Goal: Task Accomplishment & Management: Manage account settings

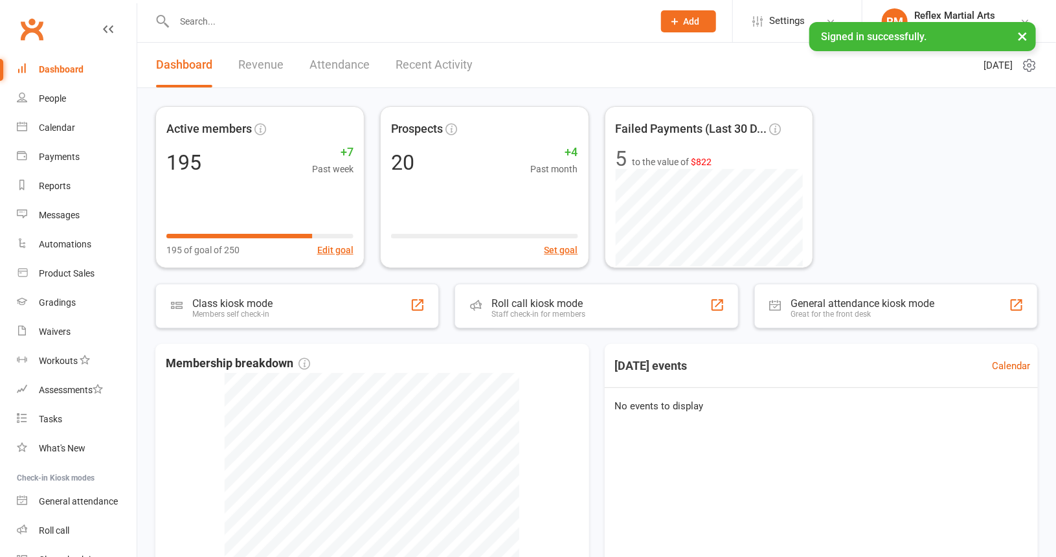
click at [218, 15] on input "text" at bounding box center [407, 21] width 474 height 18
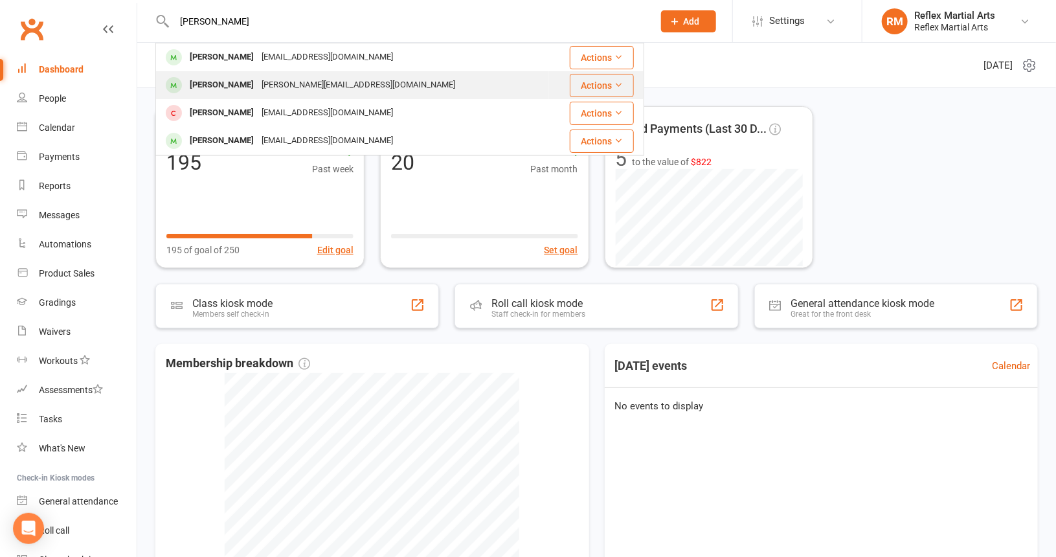
type input "[PERSON_NAME]"
click at [215, 86] on div "[PERSON_NAME]" at bounding box center [222, 85] width 72 height 19
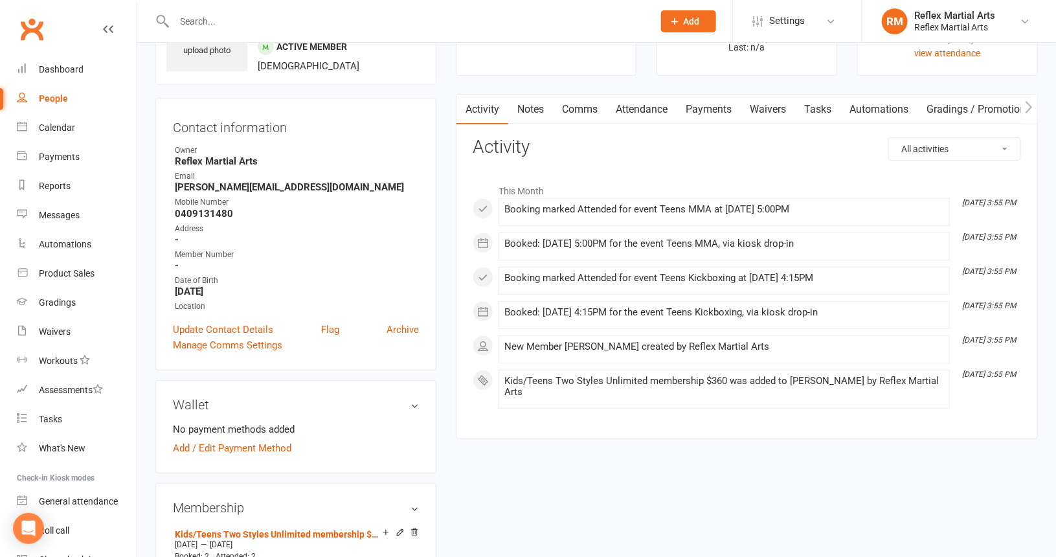
scroll to position [259, 0]
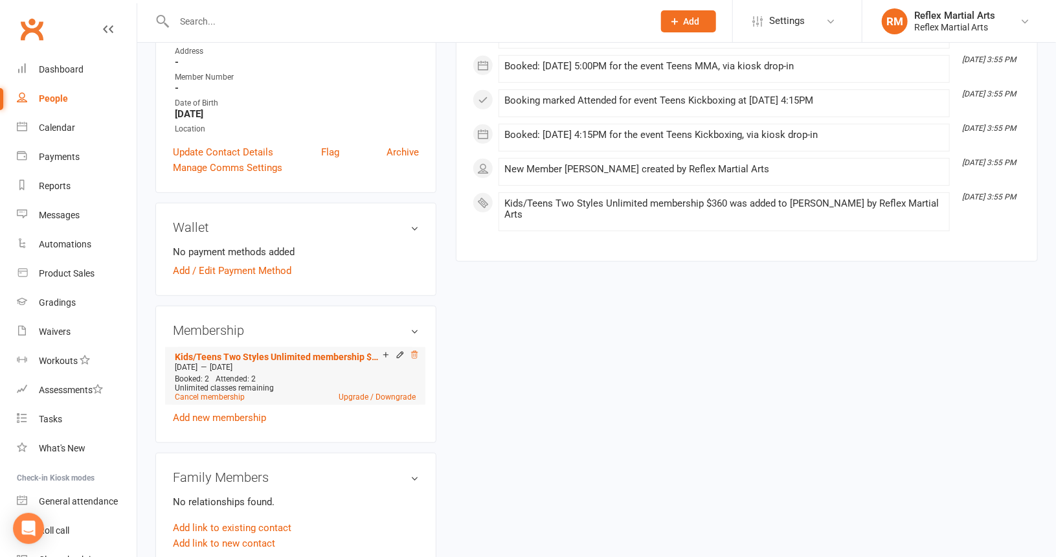
click at [417, 355] on icon at bounding box center [414, 354] width 9 height 9
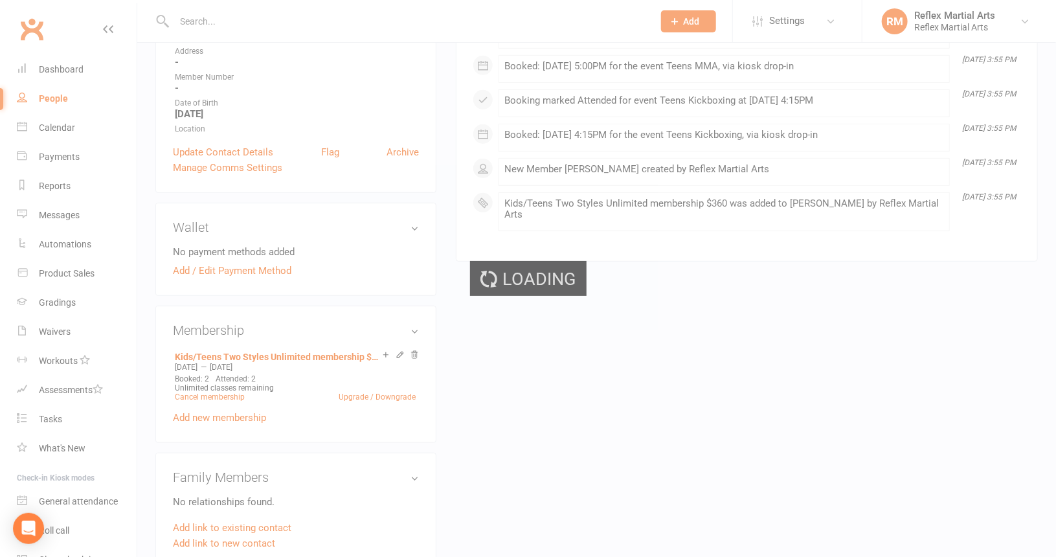
scroll to position [257, 0]
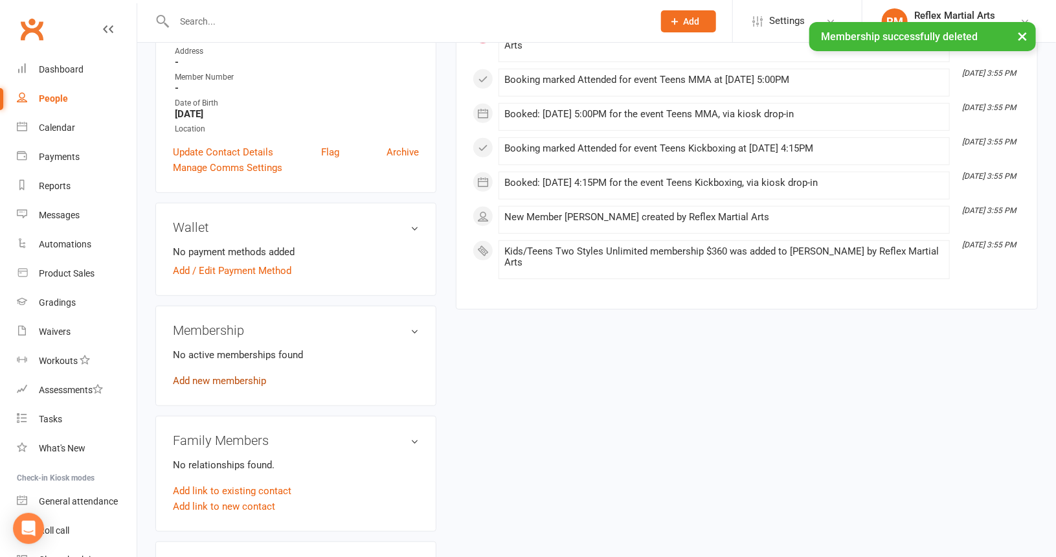
click at [218, 383] on link "Add new membership" at bounding box center [219, 381] width 93 height 12
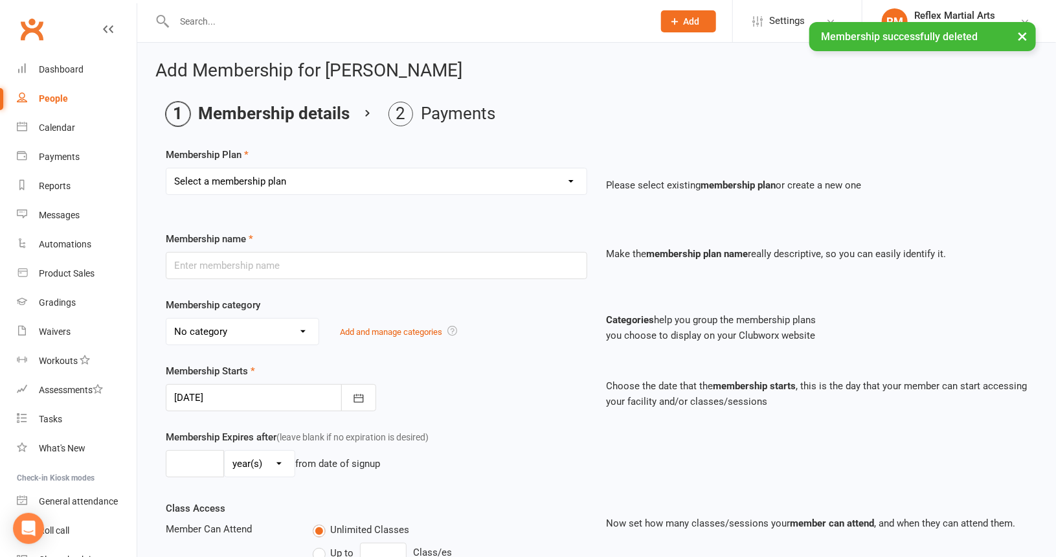
click at [342, 182] on select "Select a membership plan Create new Membership Plan Adults no contact plan $52 …" at bounding box center [376, 181] width 420 height 26
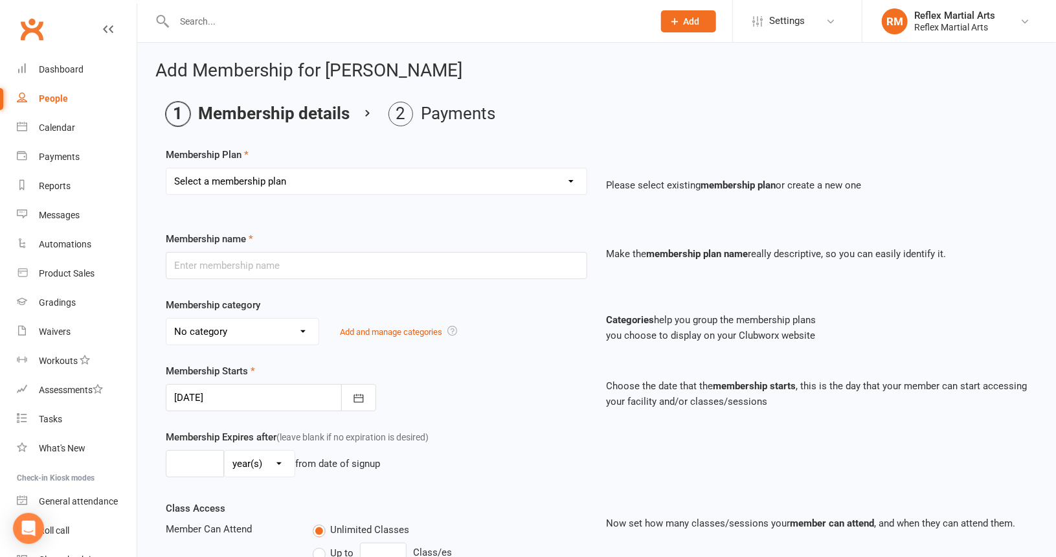
select select "9"
click at [166, 168] on select "Select a membership plan Create new Membership Plan Adults no contact plan $52 …" at bounding box center [376, 181] width 420 height 26
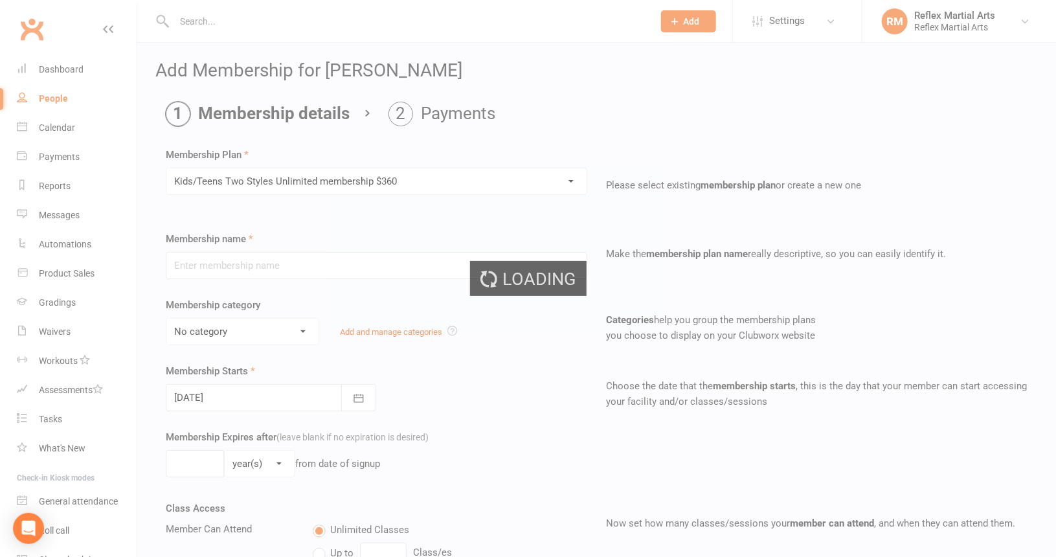
type input "Kids/Teens Two Styles Unlimited membership $360"
type input "10"
select select "1"
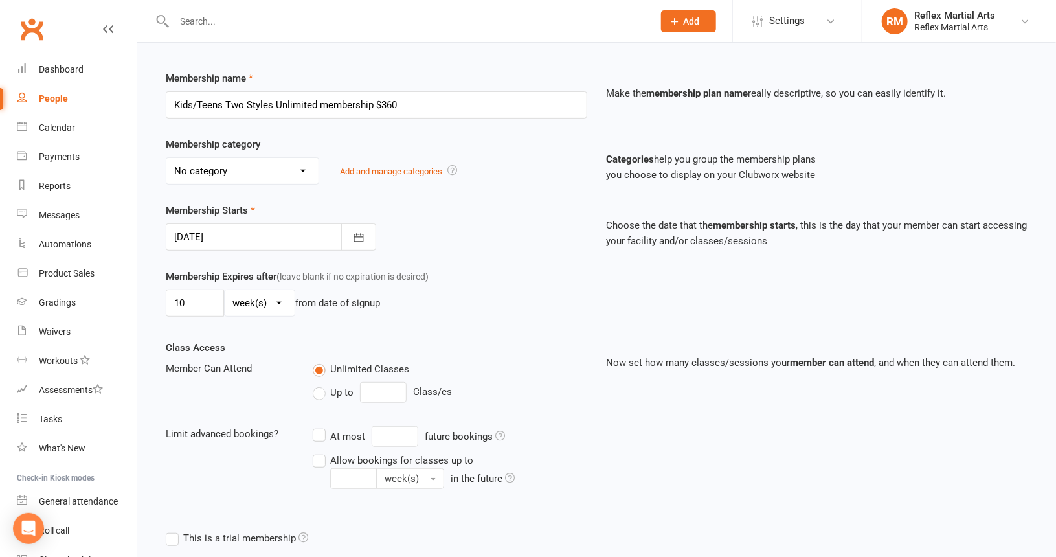
scroll to position [194, 0]
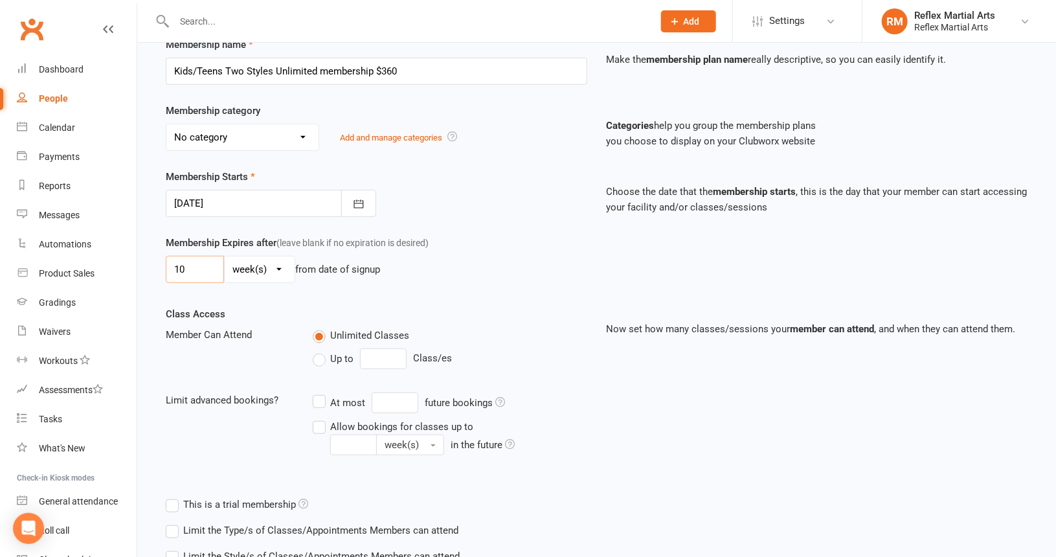
click at [200, 262] on input "10" at bounding box center [195, 269] width 58 height 27
type input "1"
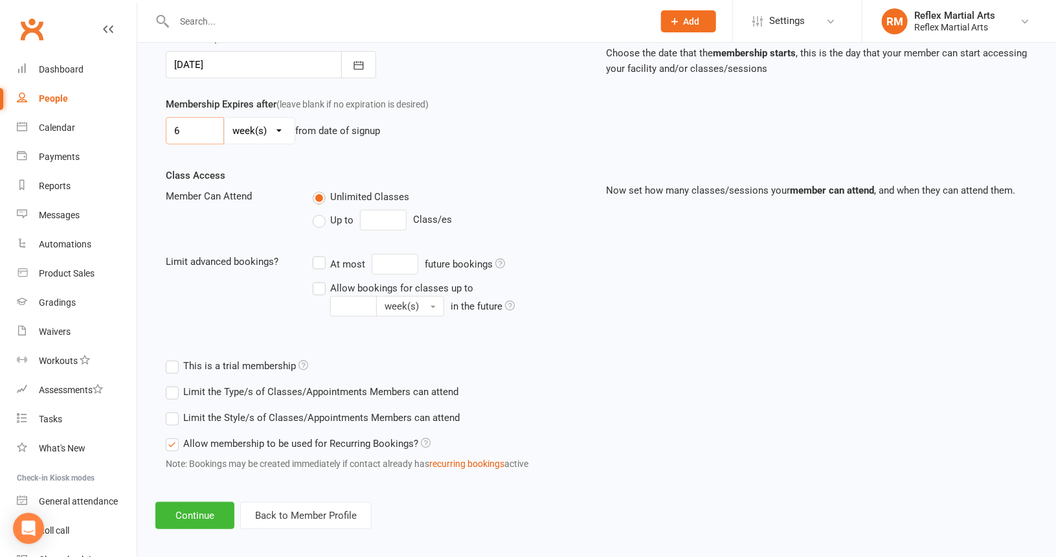
scroll to position [338, 0]
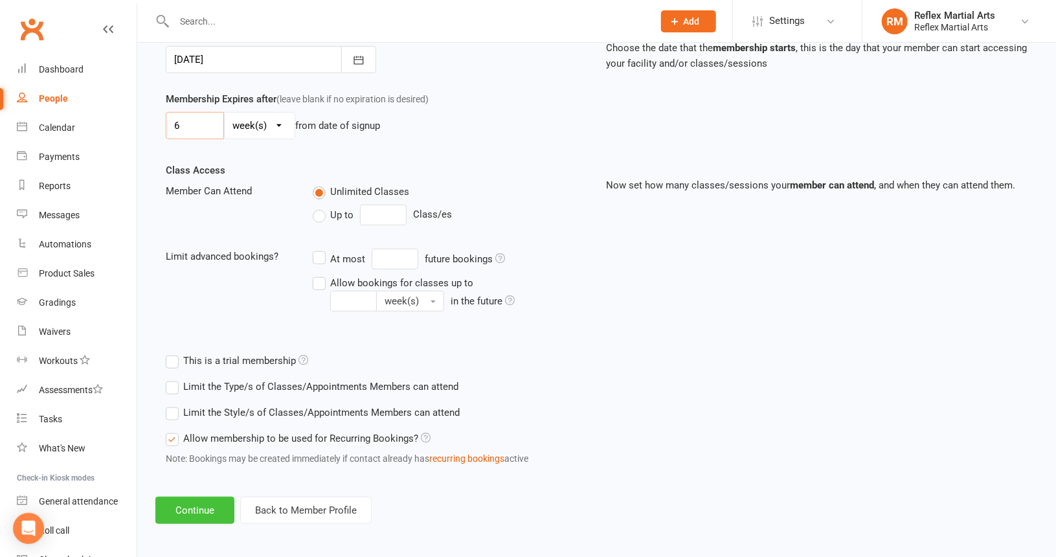
type input "6"
click at [200, 510] on button "Continue" at bounding box center [194, 510] width 79 height 27
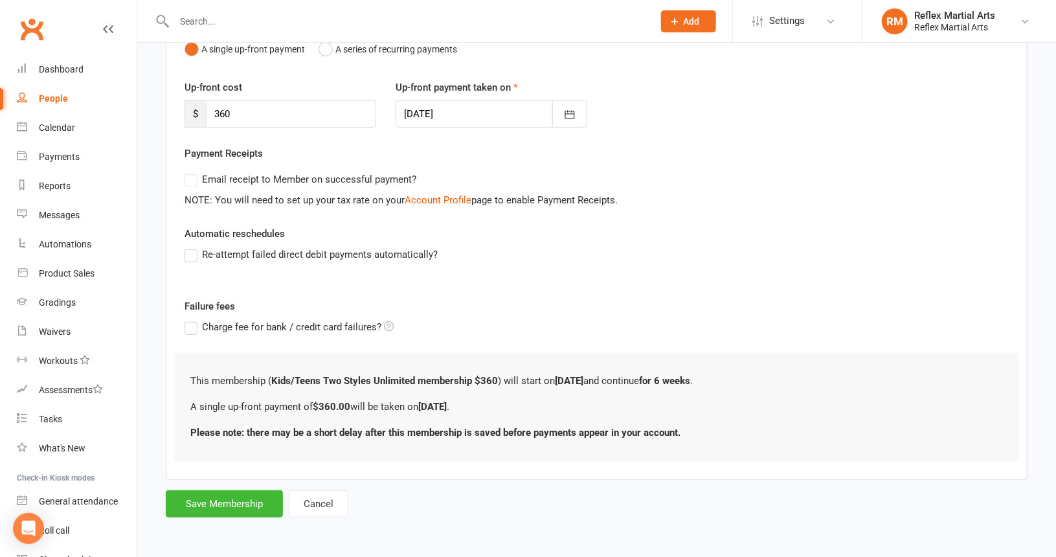
scroll to position [0, 0]
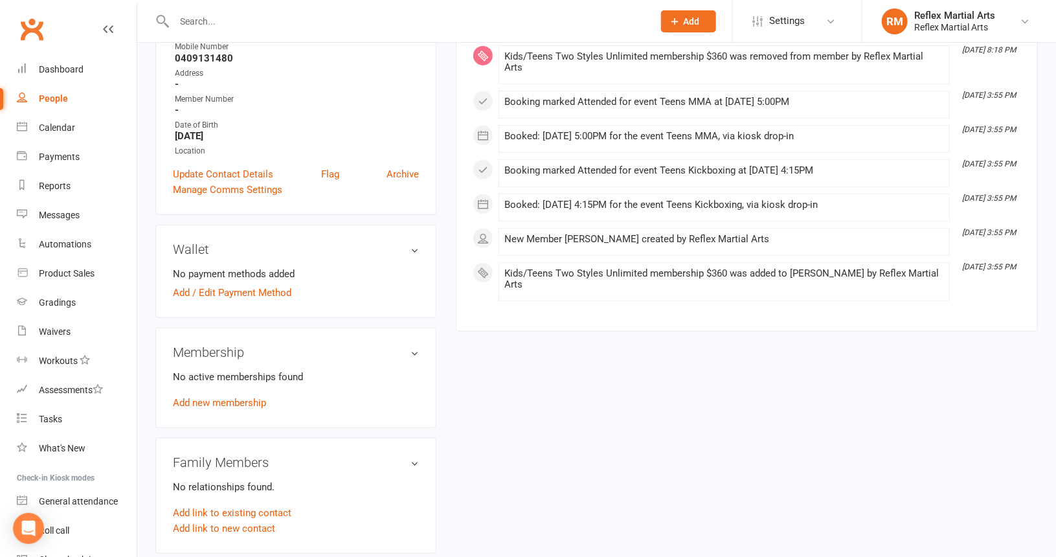
scroll to position [259, 0]
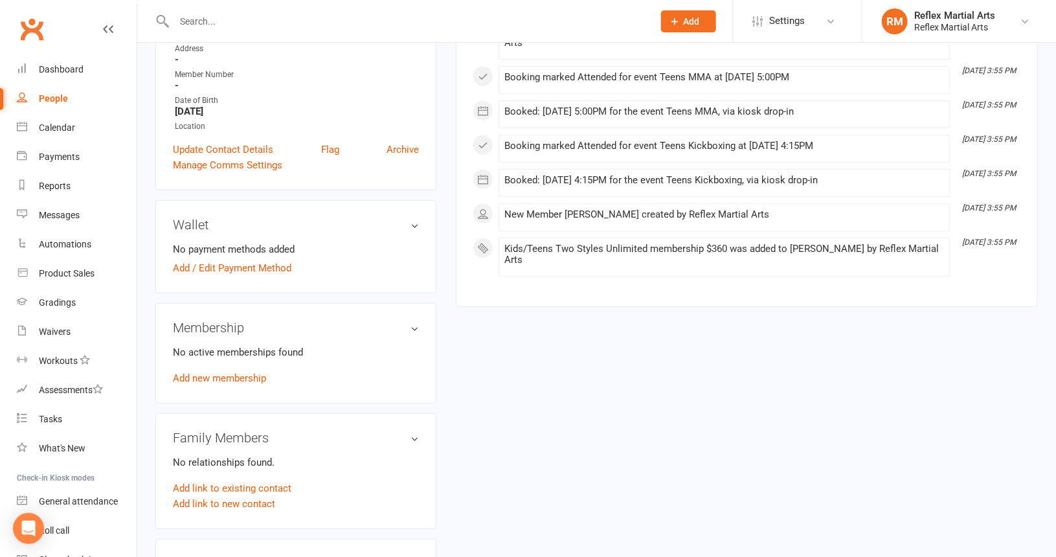
click at [244, 376] on link "Add new membership" at bounding box center [219, 378] width 93 height 12
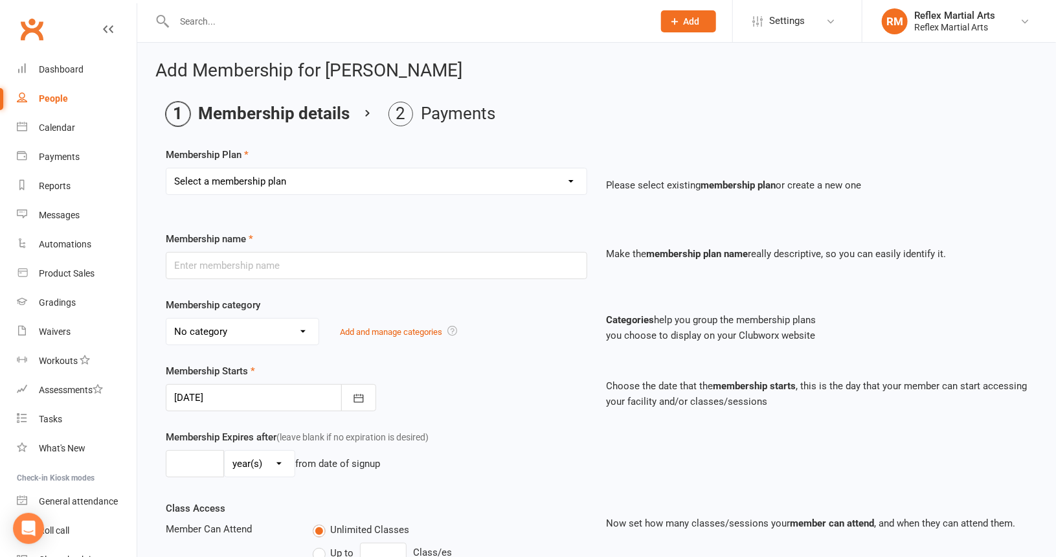
click at [393, 176] on select "Select a membership plan Create new Membership Plan Adults no contact plan $52 …" at bounding box center [376, 181] width 420 height 26
select select "9"
click at [166, 168] on select "Select a membership plan Create new Membership Plan Adults no contact plan $52 …" at bounding box center [376, 181] width 420 height 26
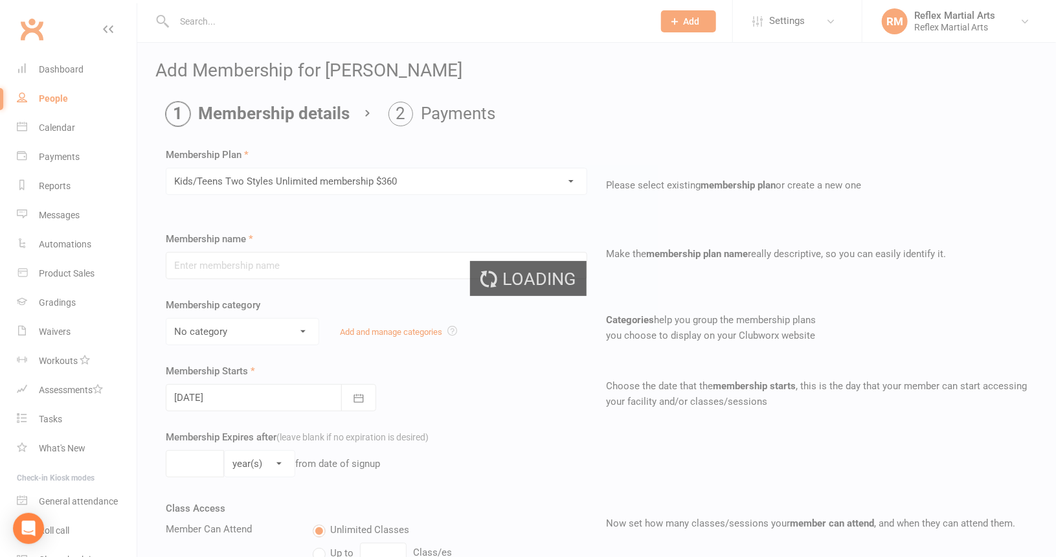
type input "Kids/Teens Two Styles Unlimited membership $360"
type input "10"
select select "1"
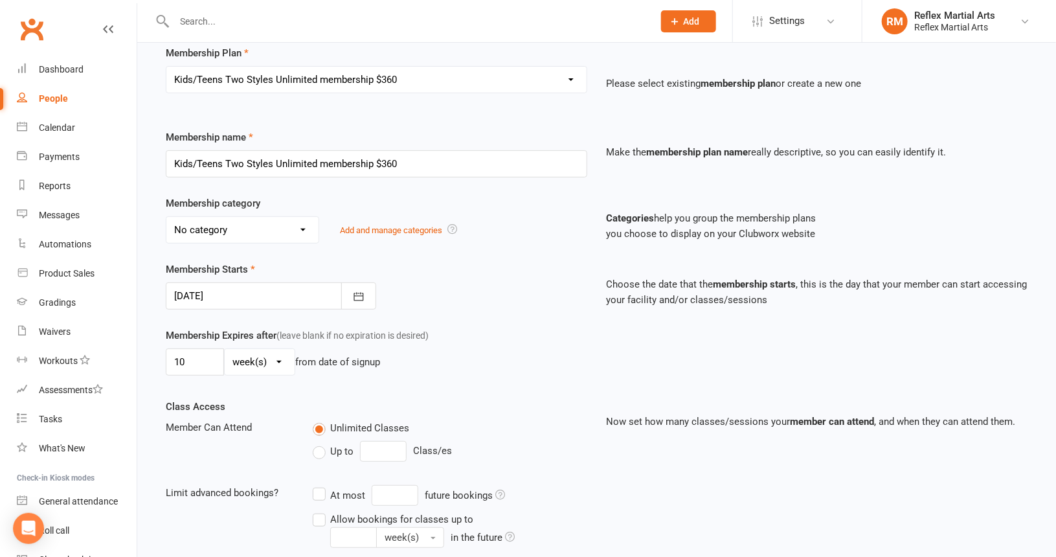
scroll to position [130, 0]
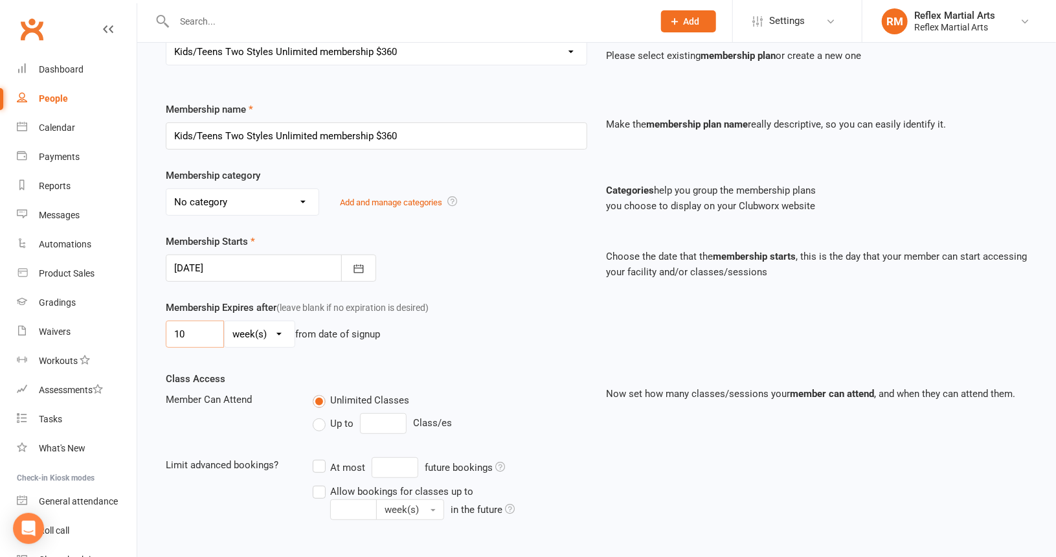
click at [200, 322] on input "10" at bounding box center [195, 334] width 58 height 27
type input "1"
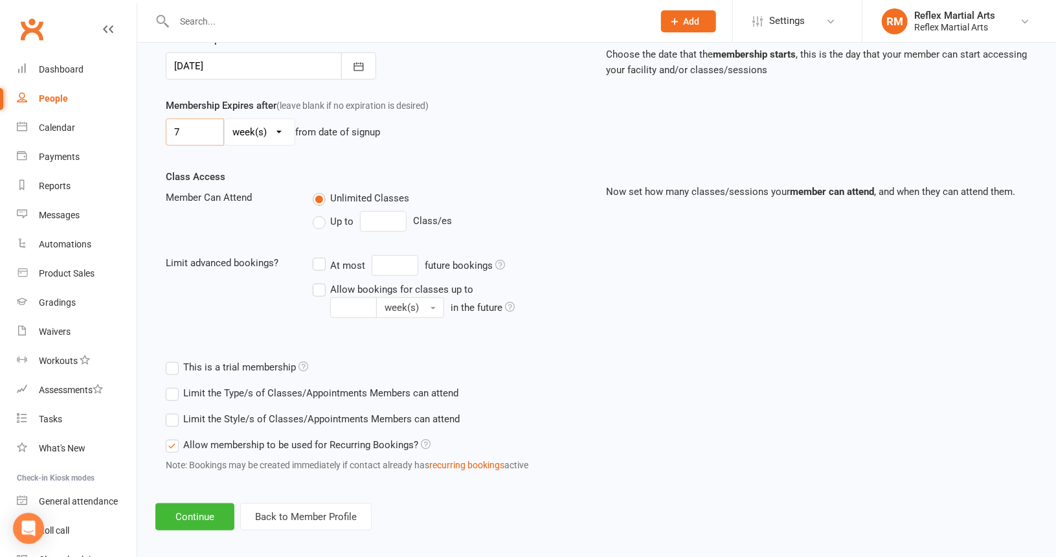
scroll to position [338, 0]
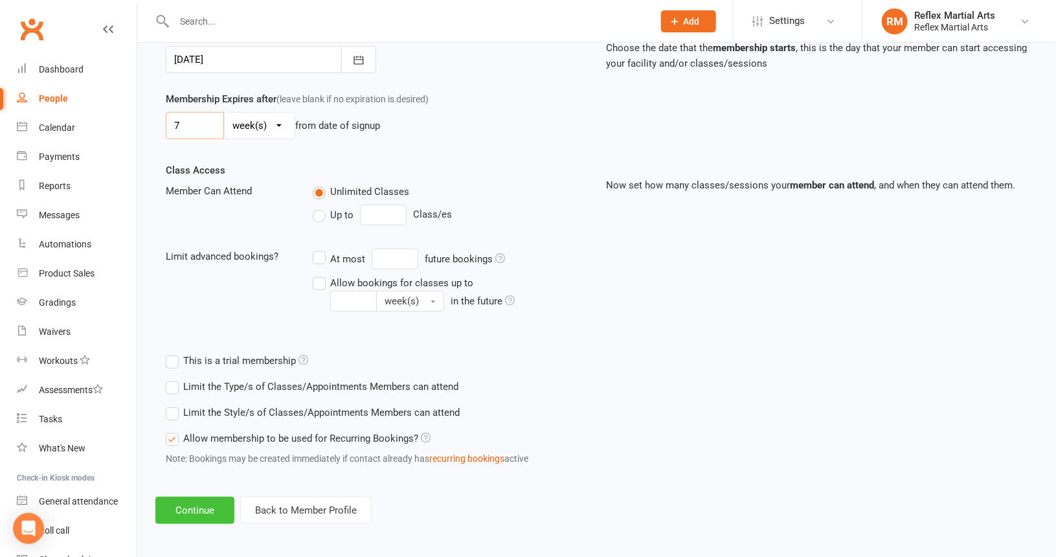
type input "7"
click at [219, 505] on button "Continue" at bounding box center [194, 510] width 79 height 27
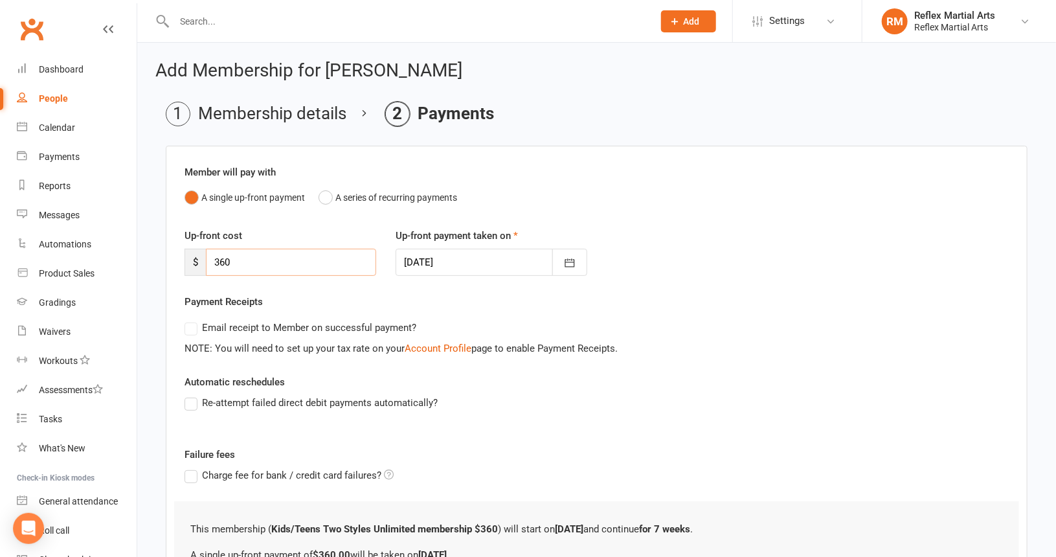
click at [241, 256] on input "360" at bounding box center [291, 262] width 170 height 27
type input "3"
type input "255"
click at [571, 262] on icon "button" at bounding box center [570, 263] width 10 height 8
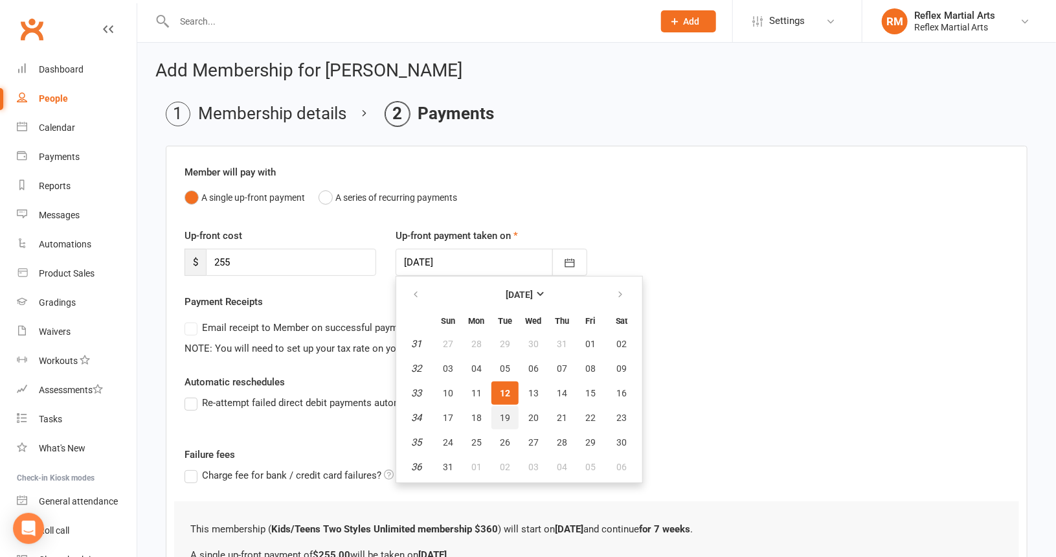
click at [507, 418] on span "19" at bounding box center [505, 418] width 10 height 10
type input "[DATE]"
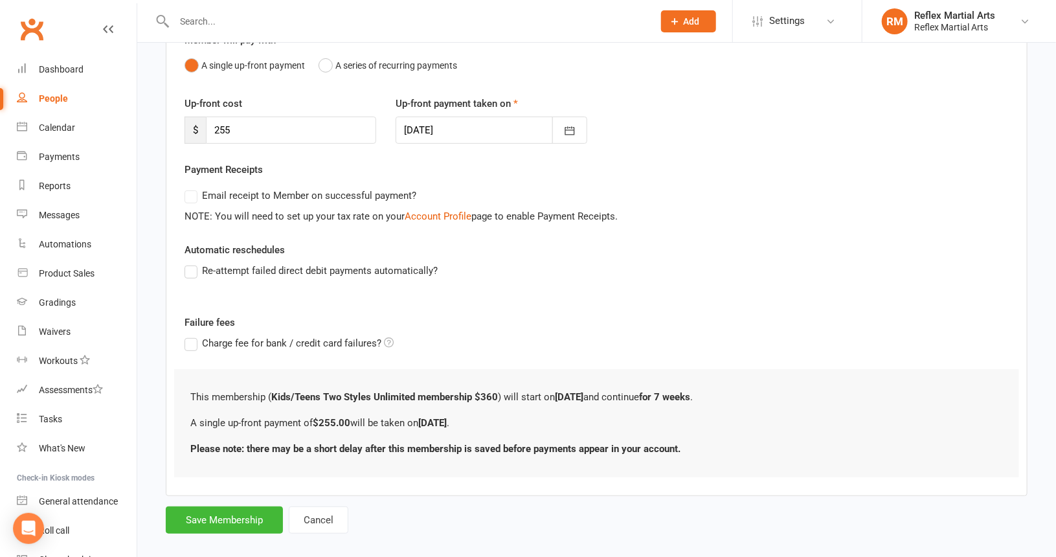
scroll to position [146, 0]
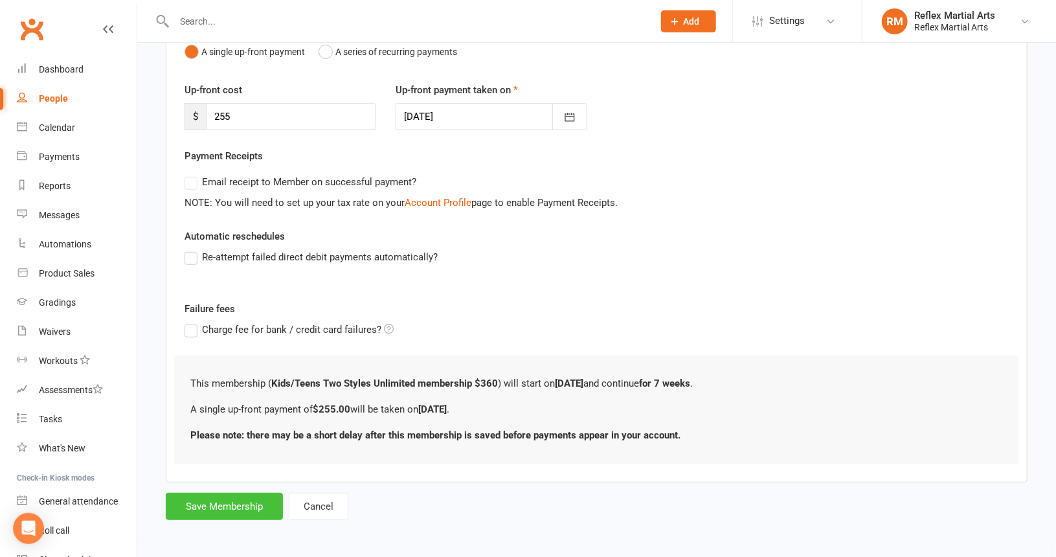
click at [247, 508] on button "Save Membership" at bounding box center [224, 506] width 117 height 27
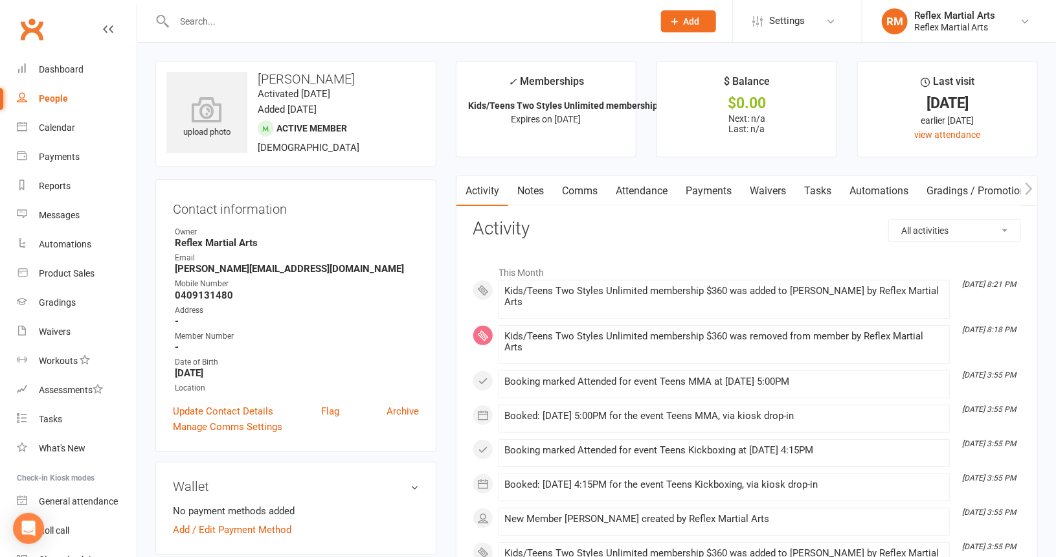
click at [713, 189] on link "Payments" at bounding box center [709, 191] width 64 height 30
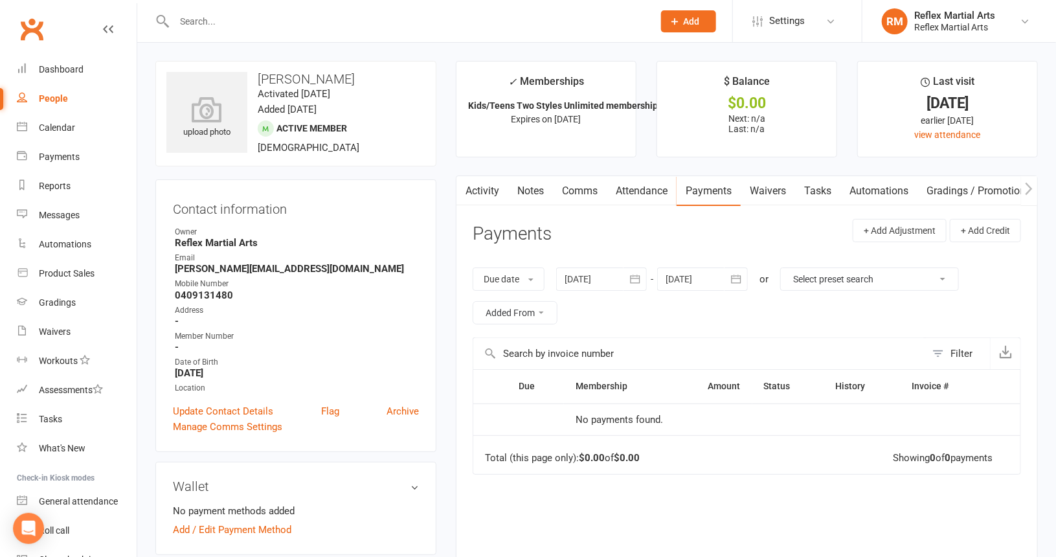
click at [638, 194] on link "Attendance" at bounding box center [642, 191] width 70 height 30
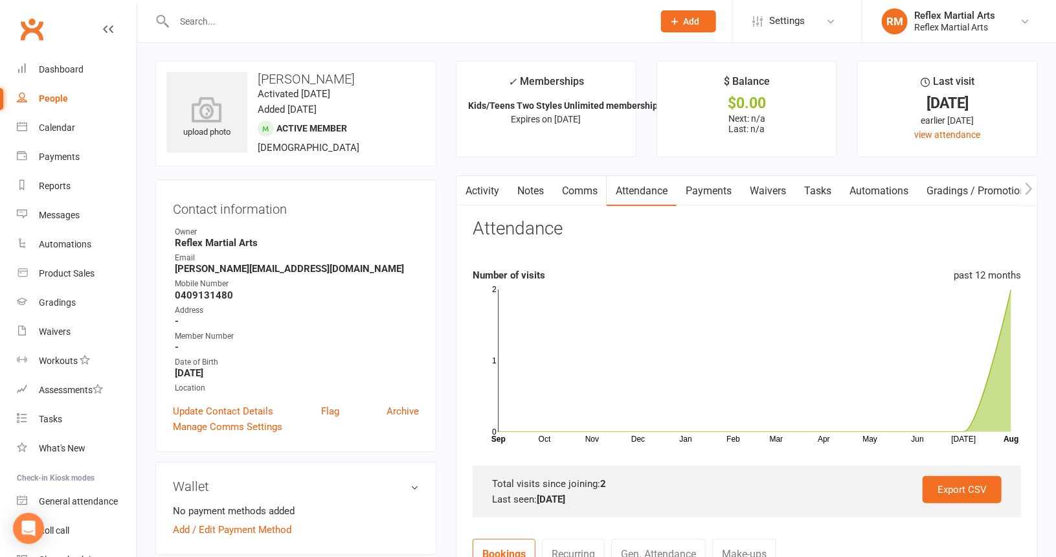
click at [490, 189] on link "Activity" at bounding box center [483, 191] width 52 height 30
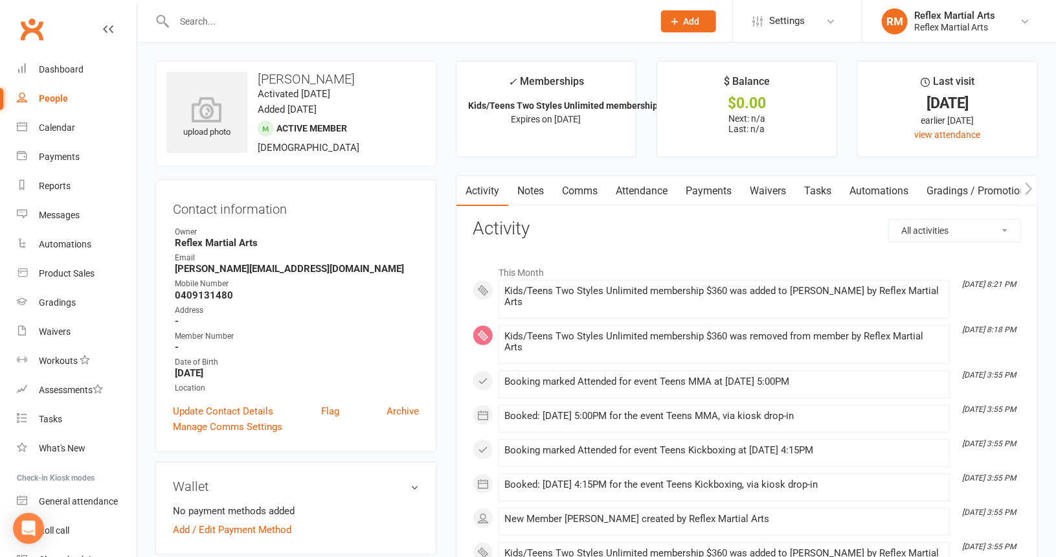
click at [573, 188] on link "Comms" at bounding box center [580, 191] width 54 height 30
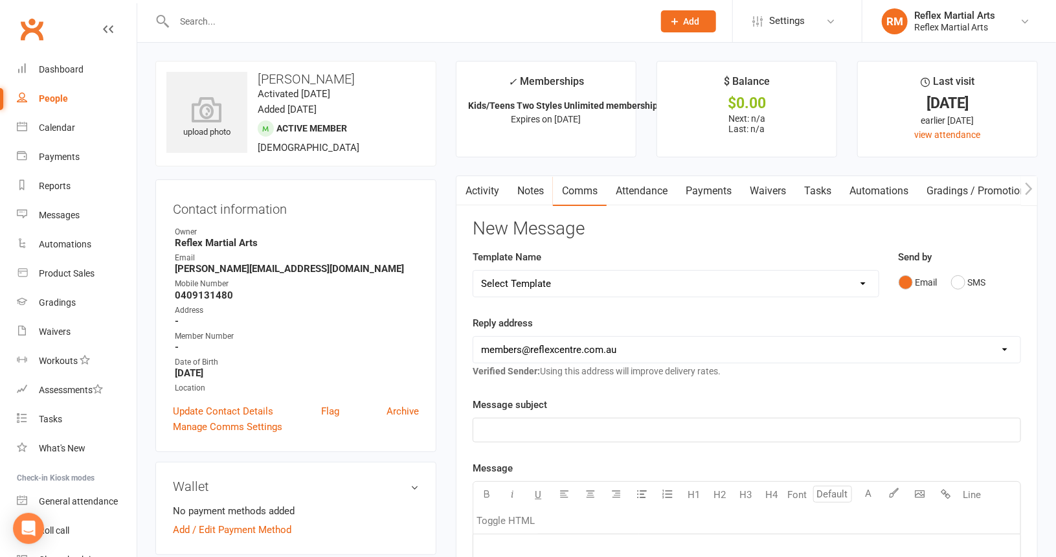
click at [566, 289] on select "Select Template [SMS] [Default template - review before using] Appointment remi…" at bounding box center [676, 284] width 405 height 26
select select "28"
click at [474, 271] on select "Select Template [SMS] [Default template - review before using] Appointment remi…" at bounding box center [676, 284] width 405 height 26
click at [538, 189] on link "Notes" at bounding box center [530, 191] width 45 height 30
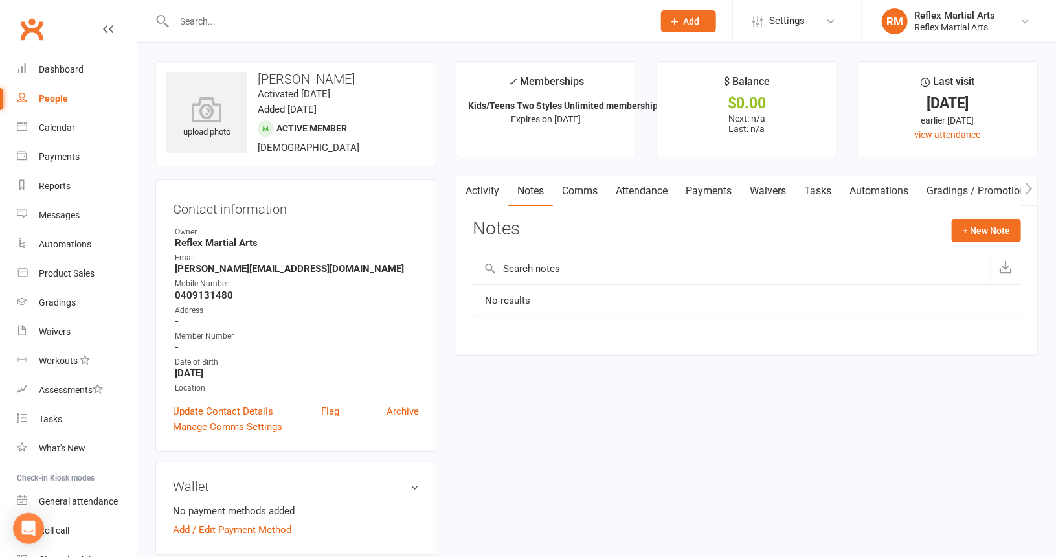
click at [583, 190] on link "Comms" at bounding box center [580, 191] width 54 height 30
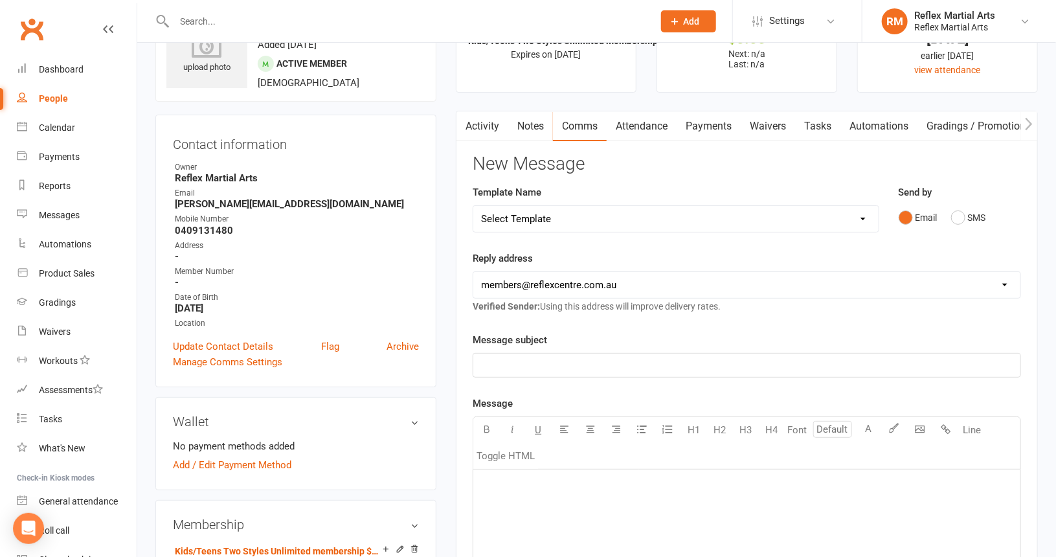
scroll to position [194, 0]
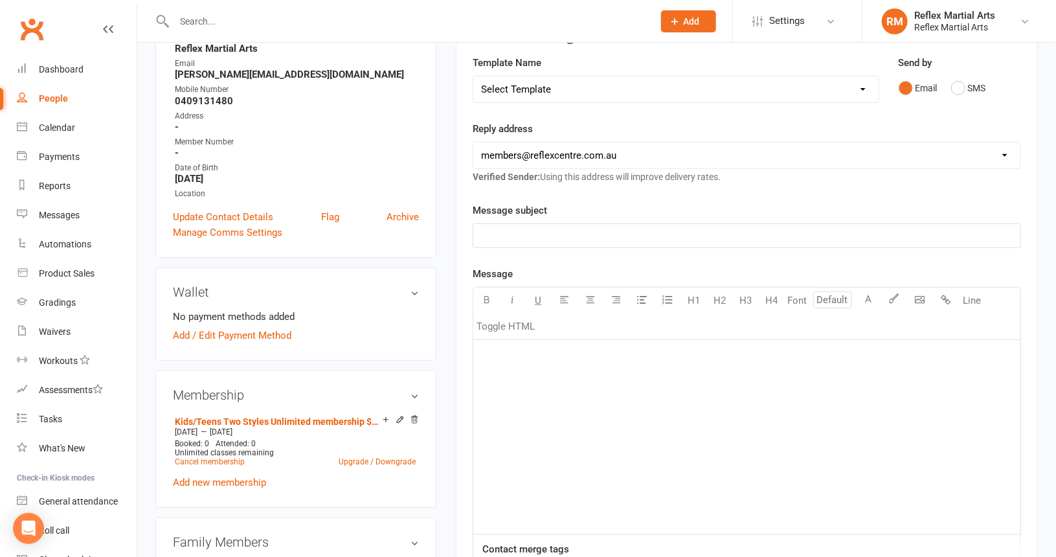
click at [514, 348] on p "﻿" at bounding box center [747, 356] width 532 height 16
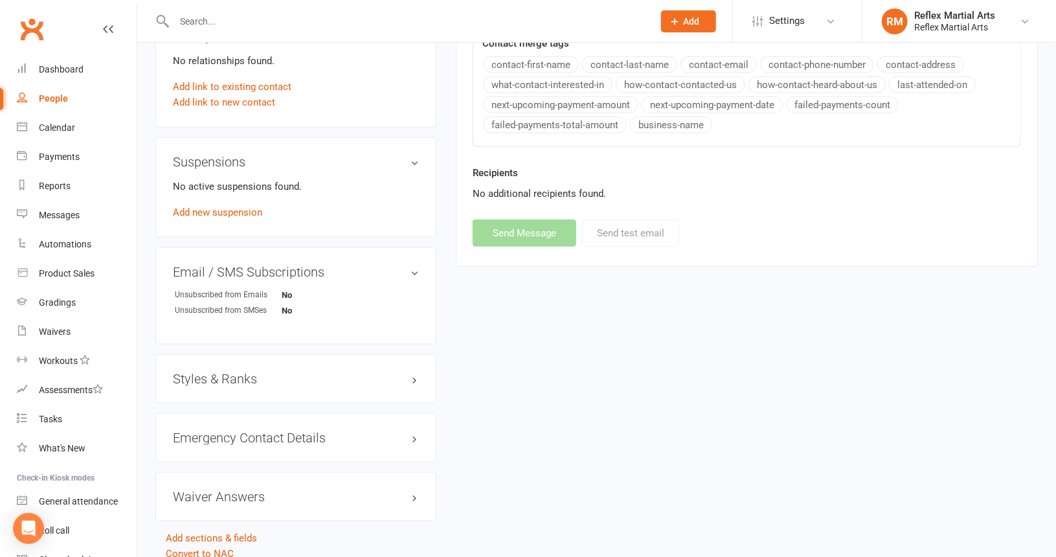
scroll to position [713, 0]
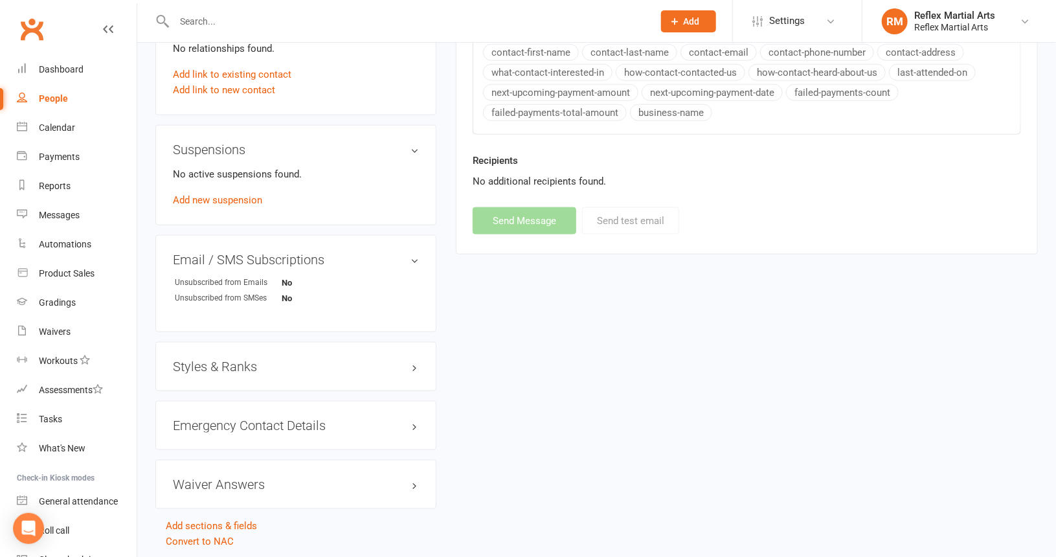
click at [341, 433] on div "Emergency Contact Details edit" at bounding box center [295, 425] width 281 height 49
click at [402, 422] on link "edit" at bounding box center [396, 425] width 16 height 11
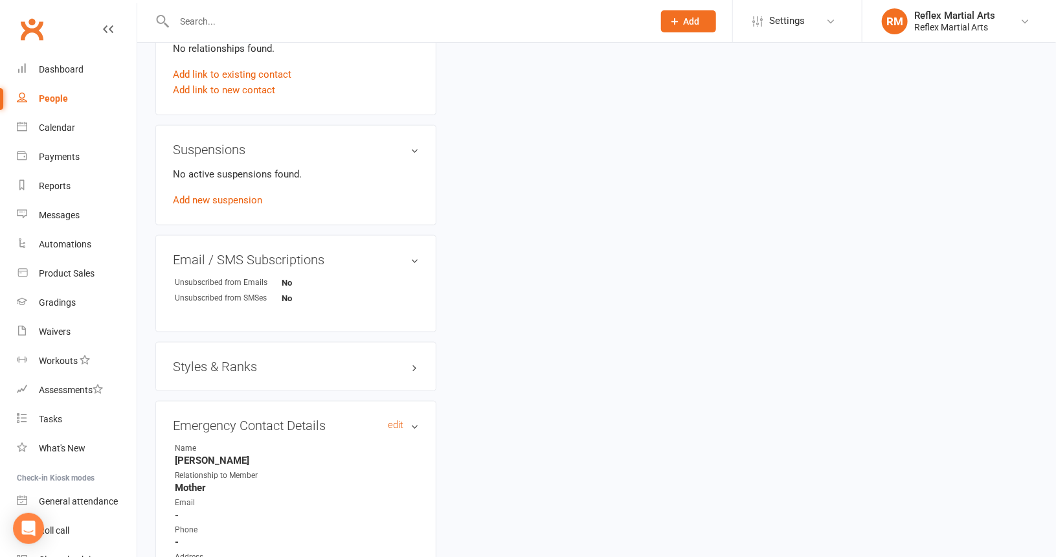
click at [416, 423] on h3 "Emergency Contact Details edit" at bounding box center [296, 425] width 246 height 14
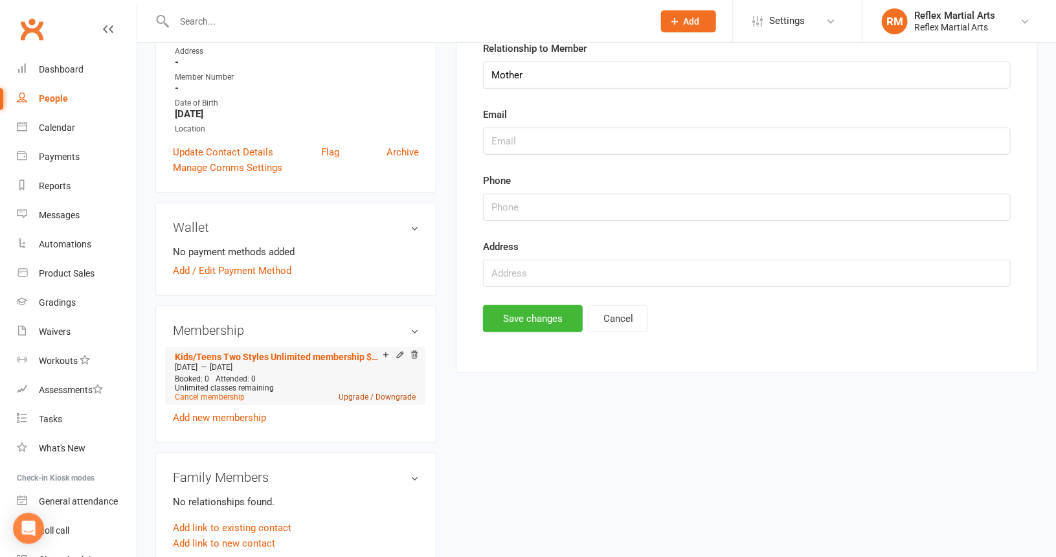
scroll to position [0, 0]
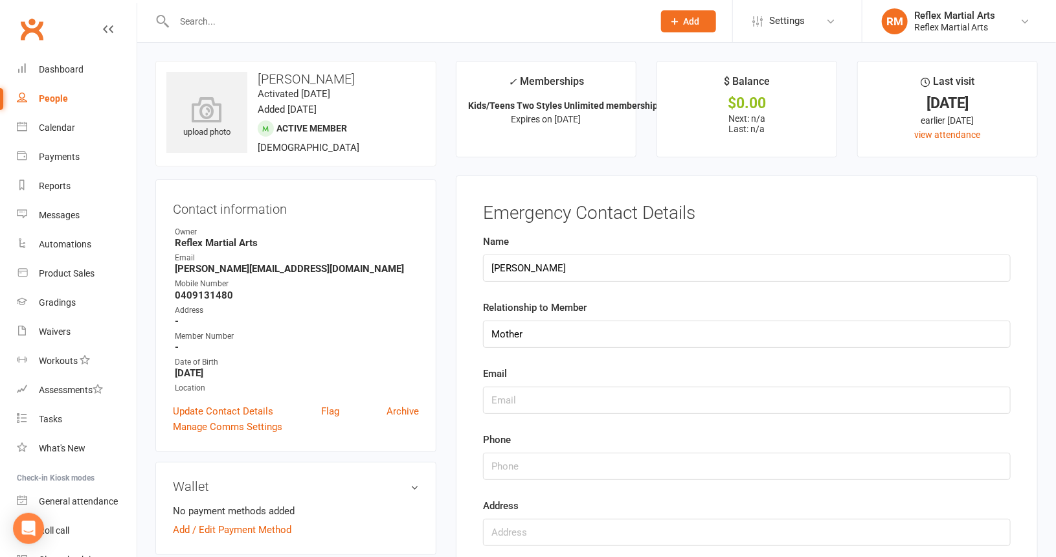
click at [351, 247] on strong "Reflex Martial Arts" at bounding box center [297, 243] width 244 height 12
click at [228, 411] on link "Update Contact Details" at bounding box center [223, 412] width 100 height 16
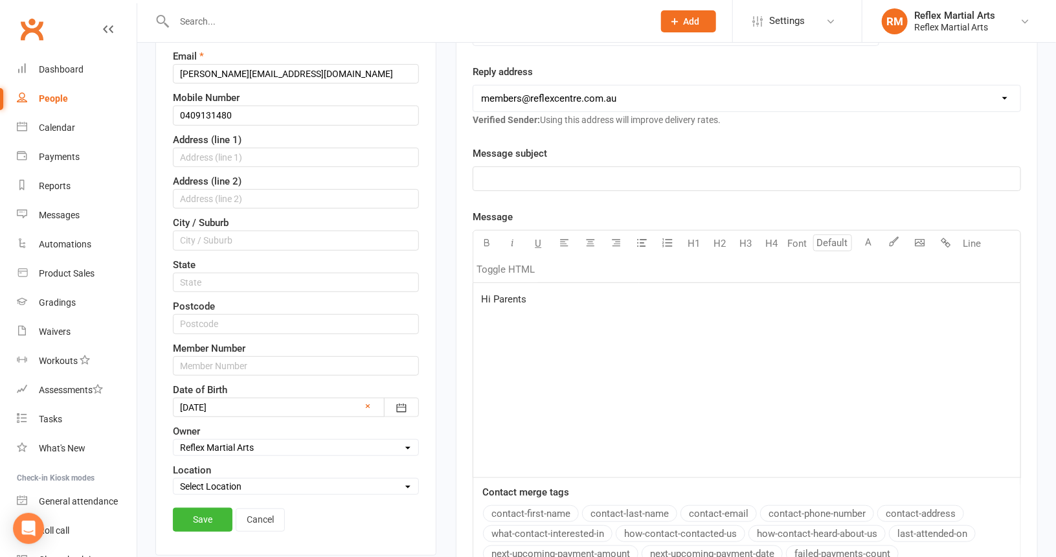
scroll to position [255, 0]
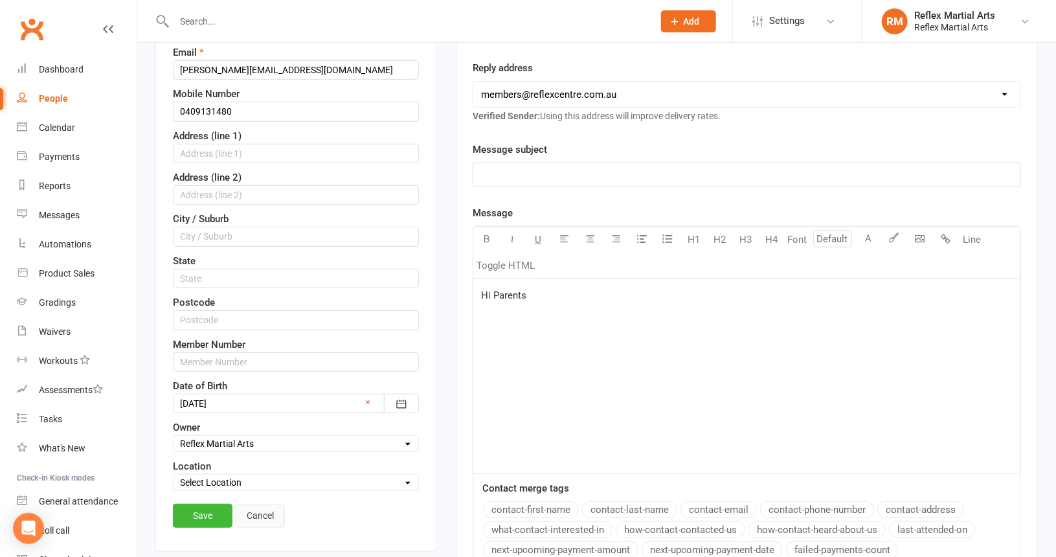
click at [260, 508] on link "Cancel" at bounding box center [260, 516] width 49 height 23
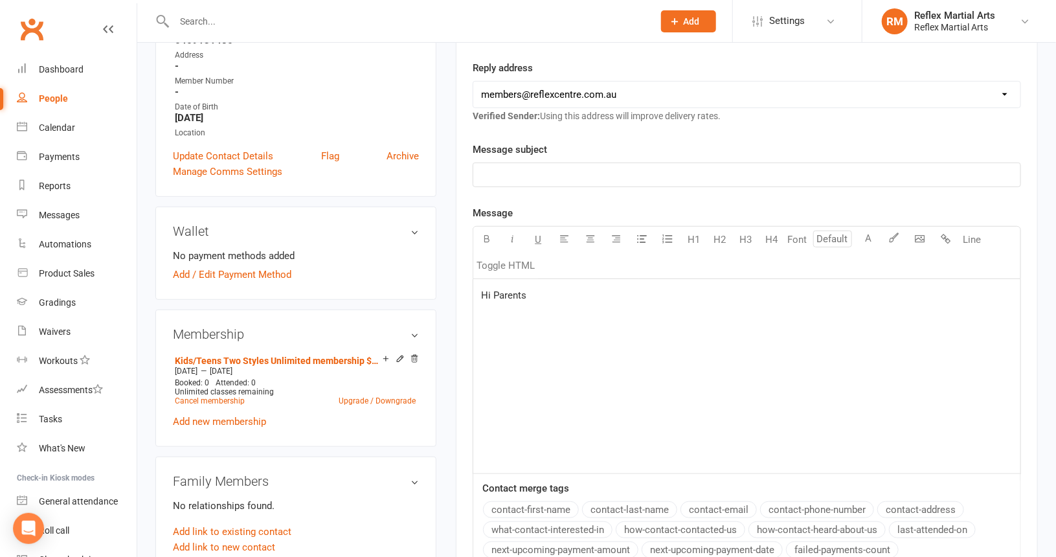
scroll to position [0, 0]
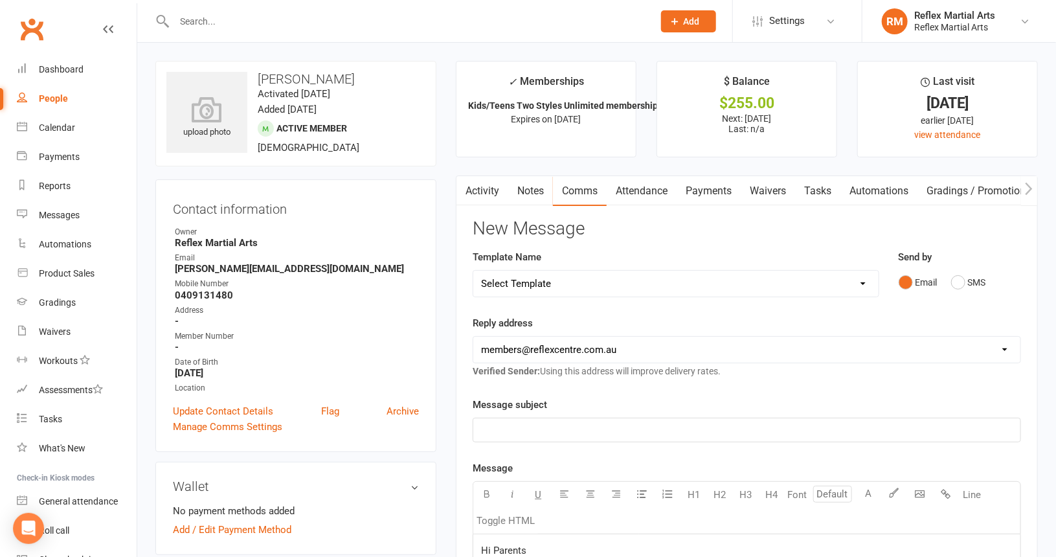
click at [582, 188] on link "Comms" at bounding box center [580, 191] width 54 height 30
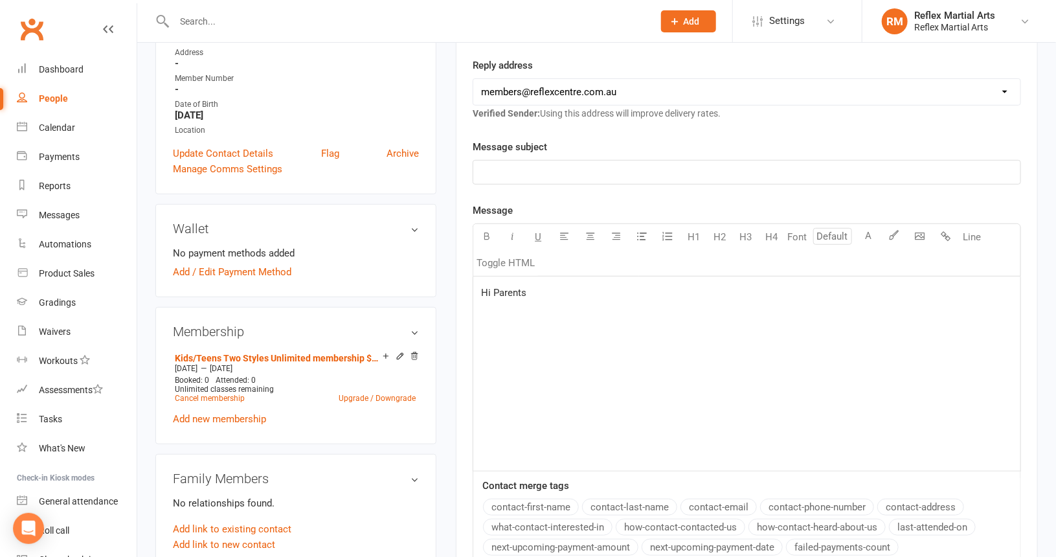
scroll to position [259, 0]
click at [554, 284] on p "Hi Parents" at bounding box center [747, 292] width 532 height 16
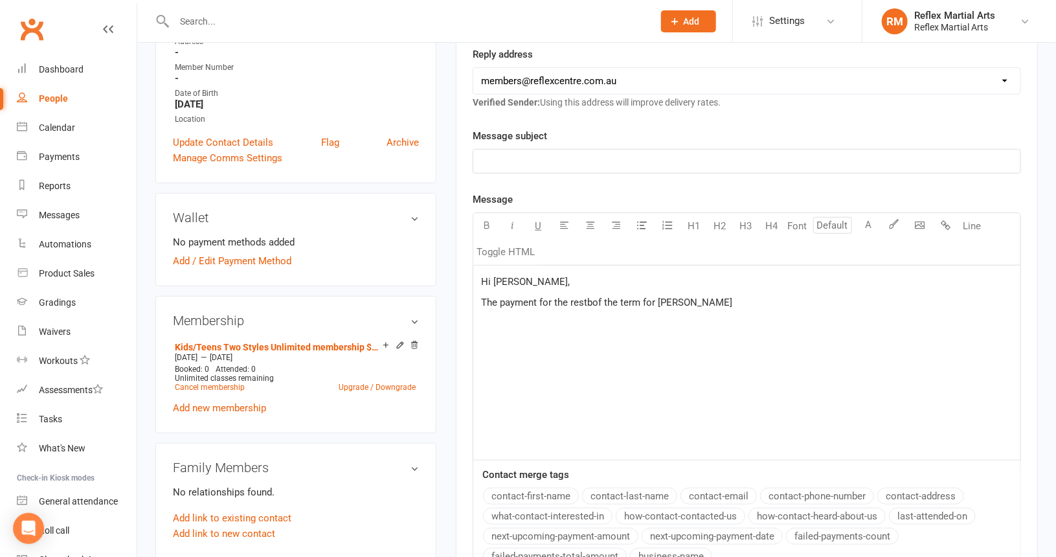
scroll to position [324, 0]
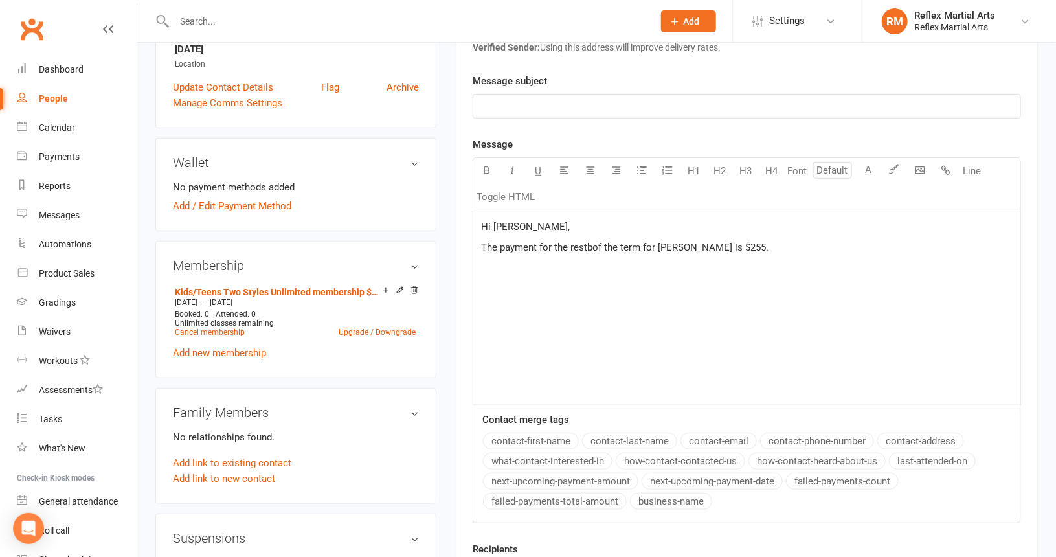
click at [586, 244] on span "The payment for the restbof the term for [PERSON_NAME] is $255." at bounding box center [625, 248] width 288 height 12
click at [596, 243] on span "The payment for the rest bof the term for [PERSON_NAME] is $255." at bounding box center [626, 248] width 290 height 12
click at [763, 253] on div "Hi [PERSON_NAME], The payment for the rest of the term for [PERSON_NAME] is $25…" at bounding box center [747, 308] width 547 height 194
click at [554, 222] on p "Hi [PERSON_NAME]," at bounding box center [747, 227] width 532 height 16
click at [521, 286] on p "He" at bounding box center [747, 288] width 532 height 16
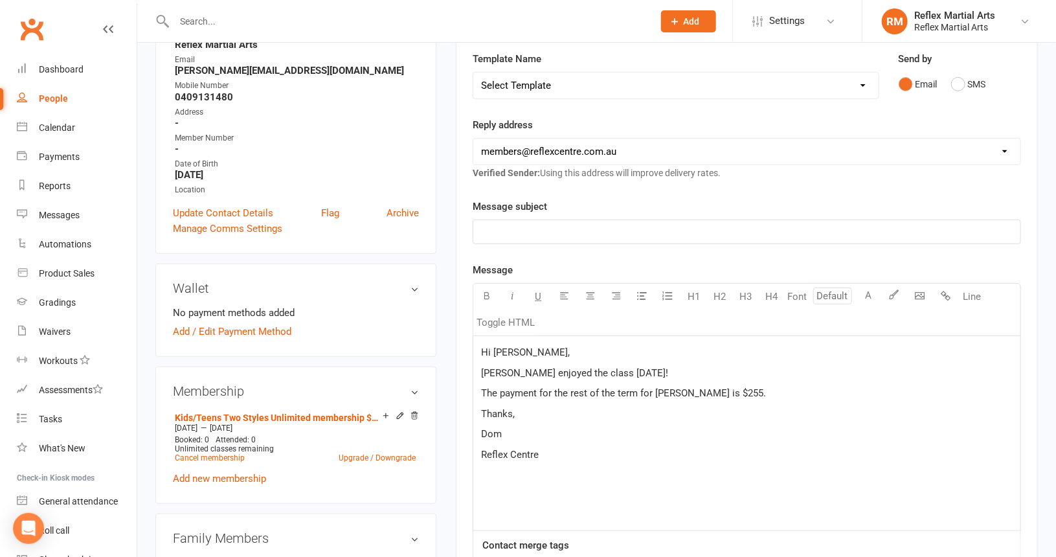
scroll to position [194, 0]
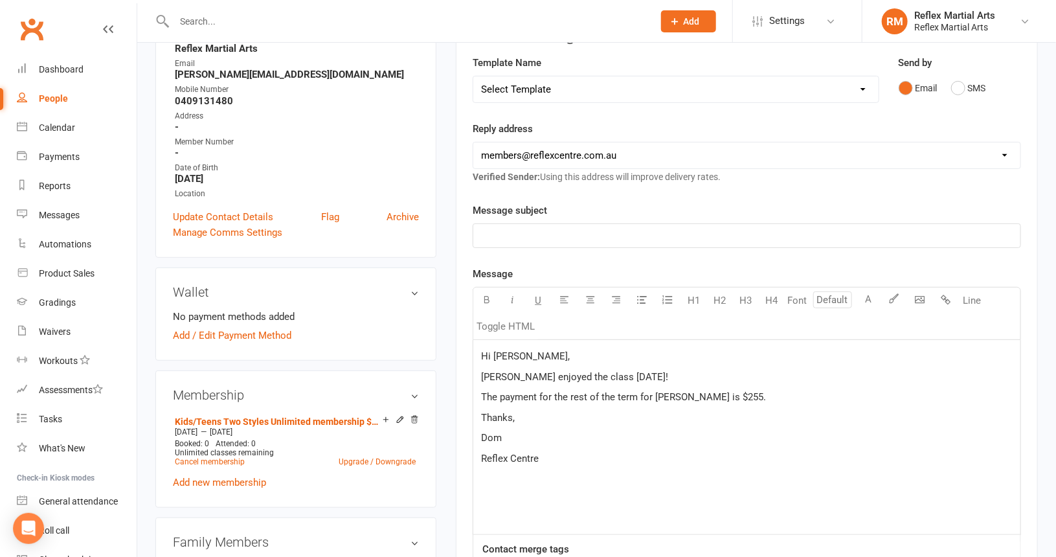
click at [558, 233] on p "﻿" at bounding box center [747, 236] width 532 height 16
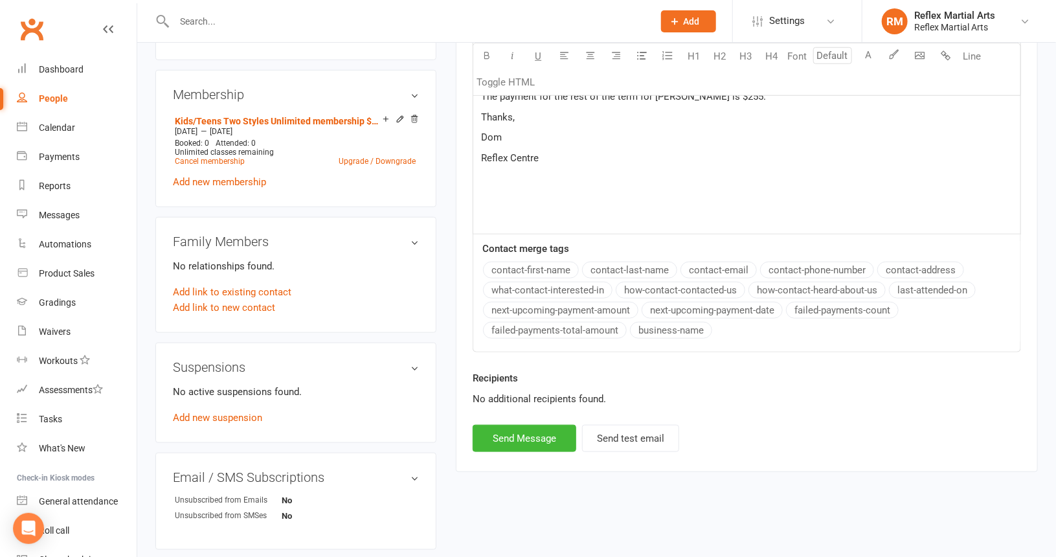
scroll to position [518, 0]
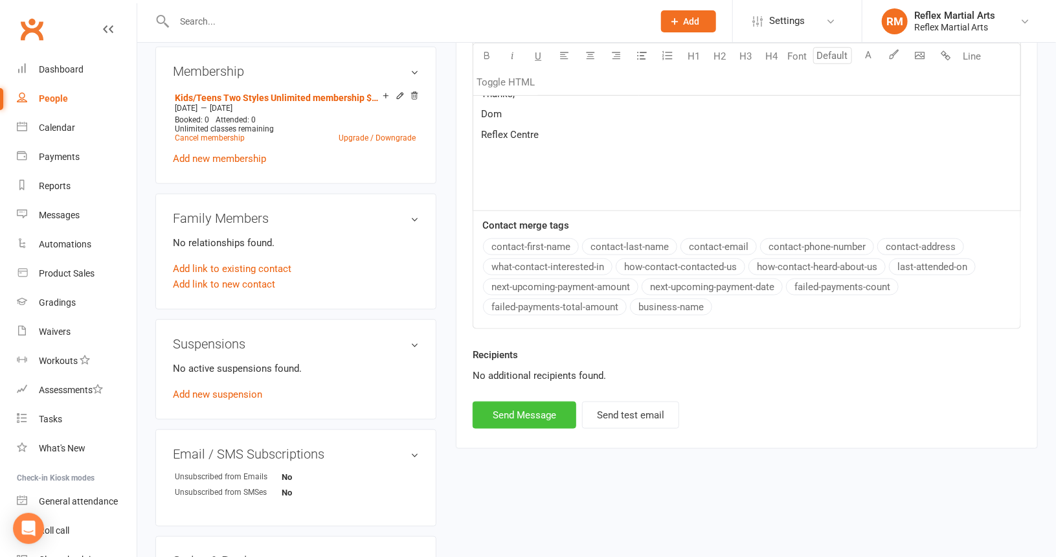
click at [550, 406] on button "Send Message" at bounding box center [525, 415] width 104 height 27
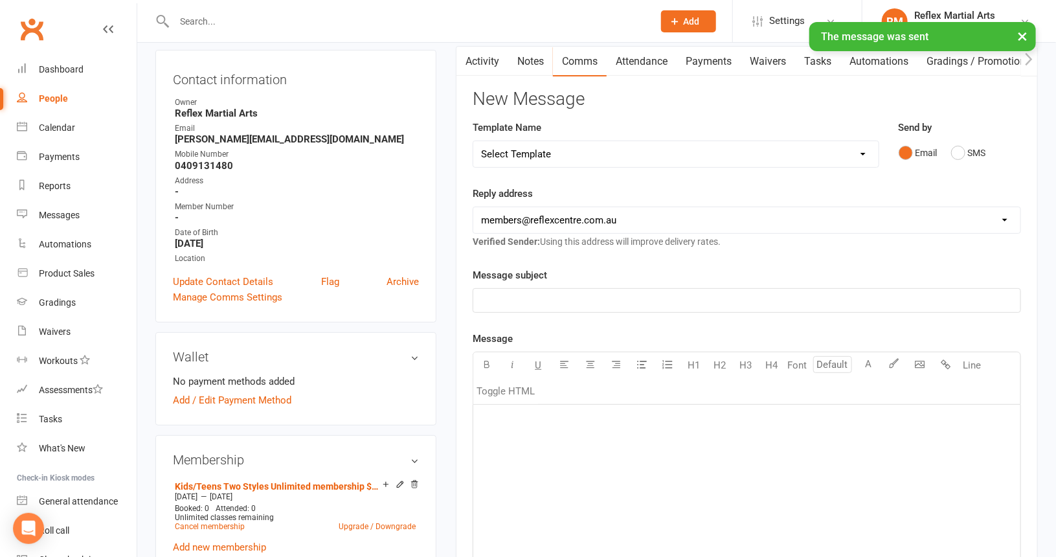
scroll to position [0, 0]
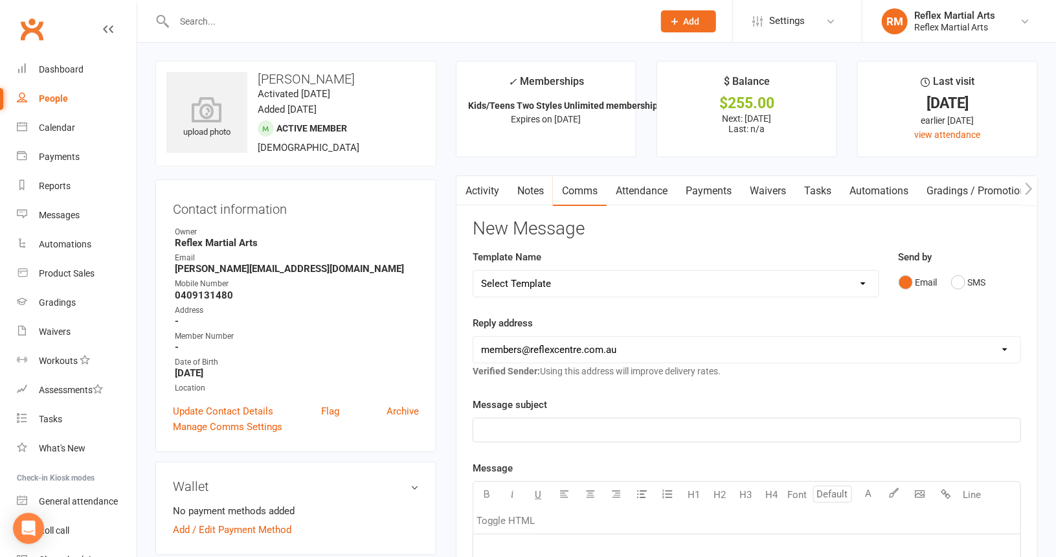
click at [707, 194] on link "Payments" at bounding box center [709, 191] width 64 height 30
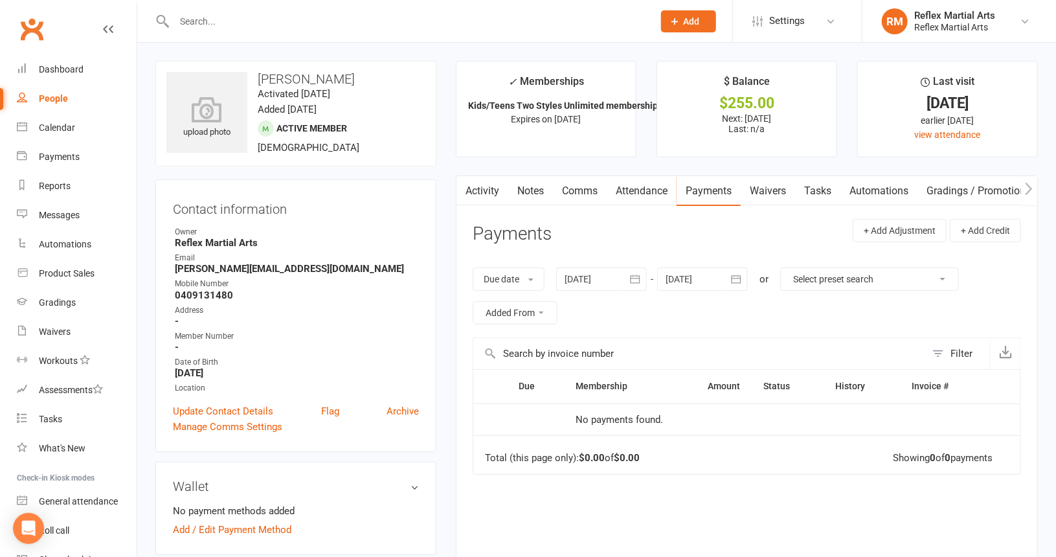
click at [636, 190] on link "Attendance" at bounding box center [642, 191] width 70 height 30
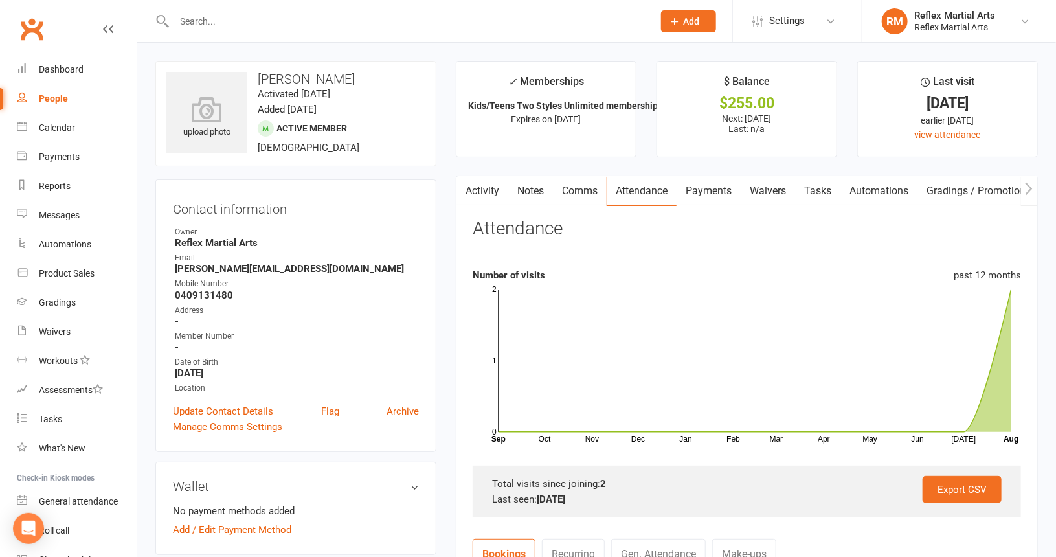
click at [587, 192] on link "Comms" at bounding box center [580, 191] width 54 height 30
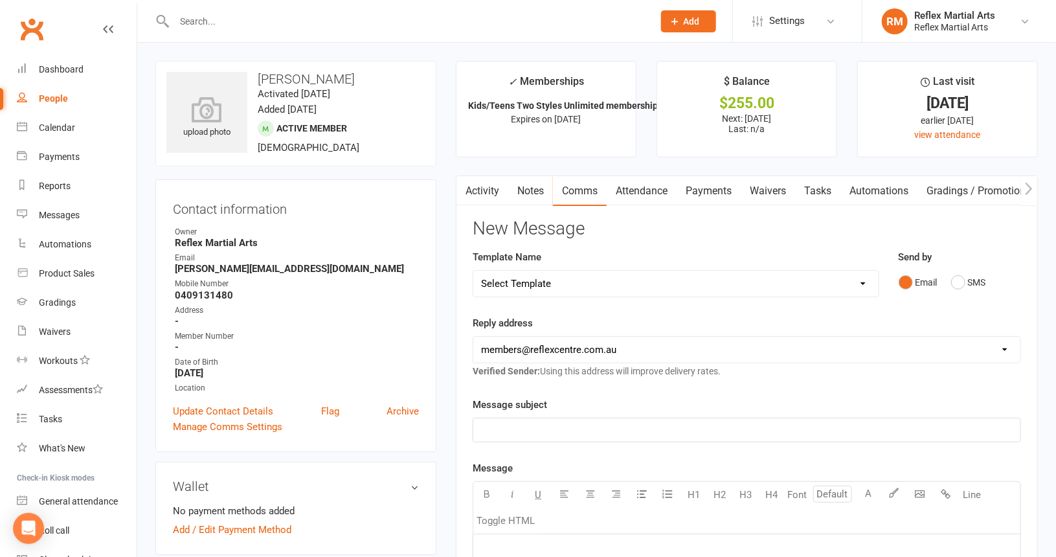
click at [484, 194] on link "Activity" at bounding box center [483, 191] width 52 height 30
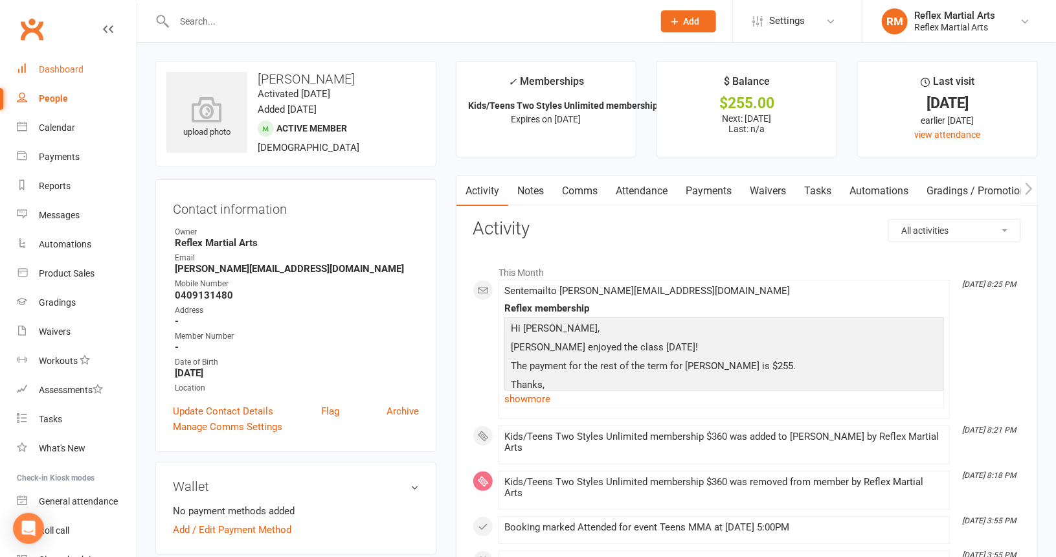
click at [55, 72] on div "Dashboard" at bounding box center [61, 69] width 45 height 10
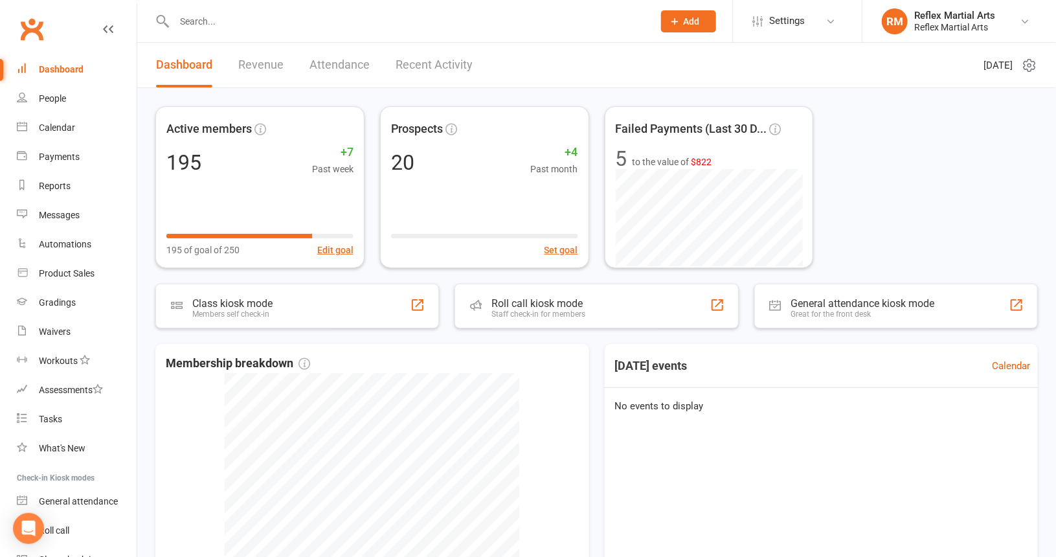
click at [422, 69] on link "Recent Activity" at bounding box center [434, 65] width 77 height 45
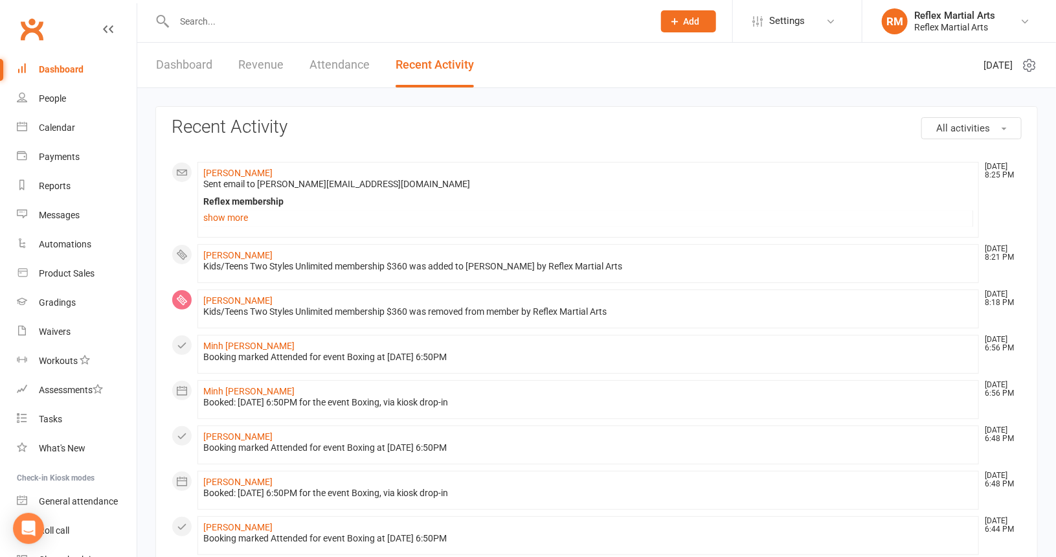
click at [184, 71] on link "Dashboard" at bounding box center [184, 65] width 56 height 45
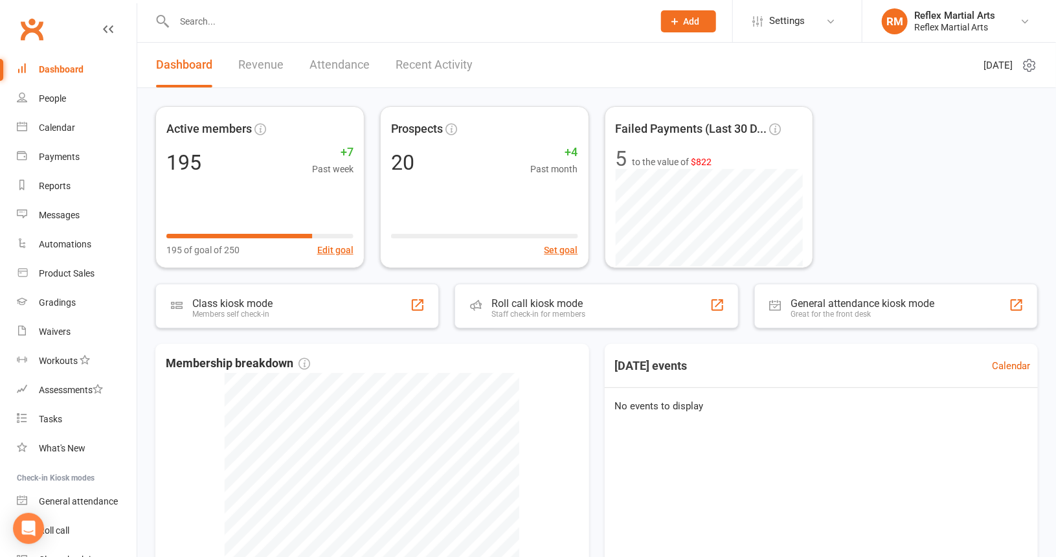
click at [330, 67] on link "Attendance" at bounding box center [340, 65] width 60 height 45
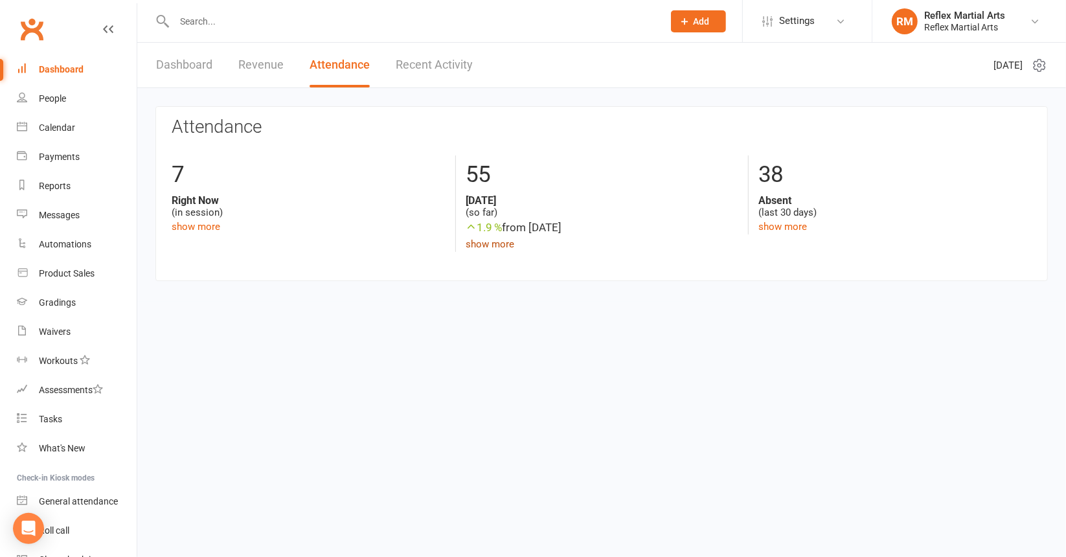
click at [498, 246] on link "show more" at bounding box center [490, 244] width 49 height 12
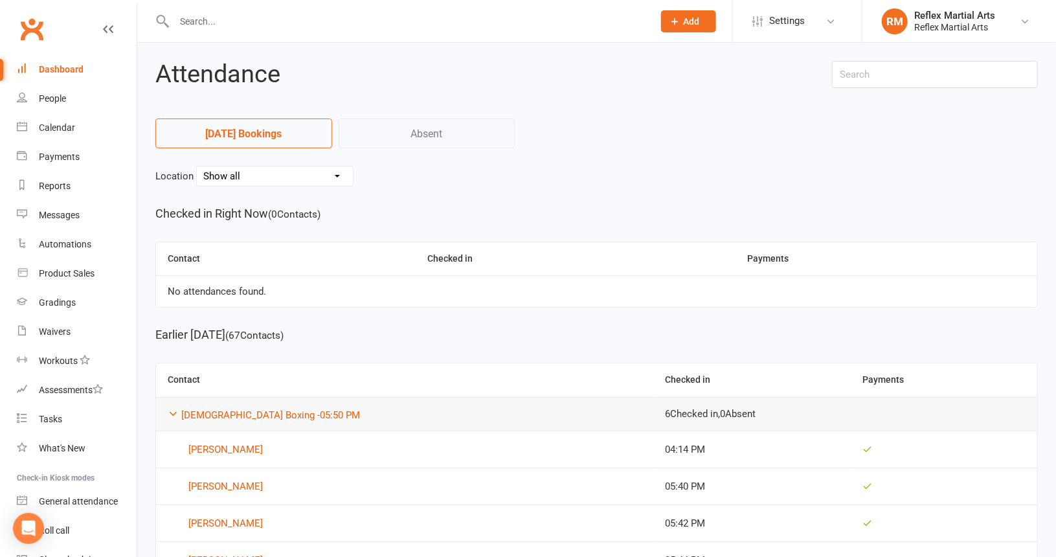
click at [78, 74] on div "Dashboard" at bounding box center [61, 69] width 45 height 10
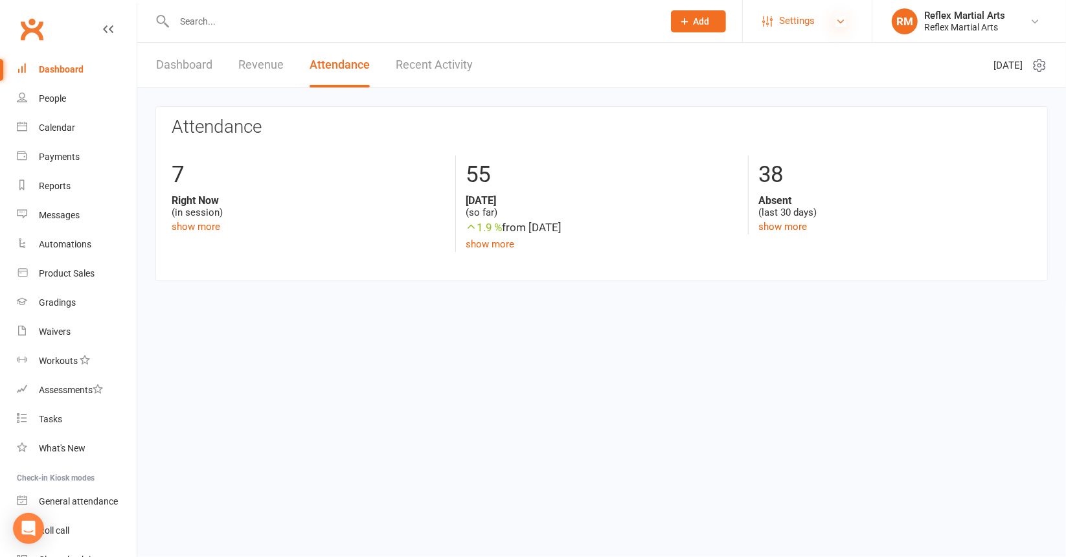
click at [841, 25] on icon at bounding box center [841, 21] width 10 height 10
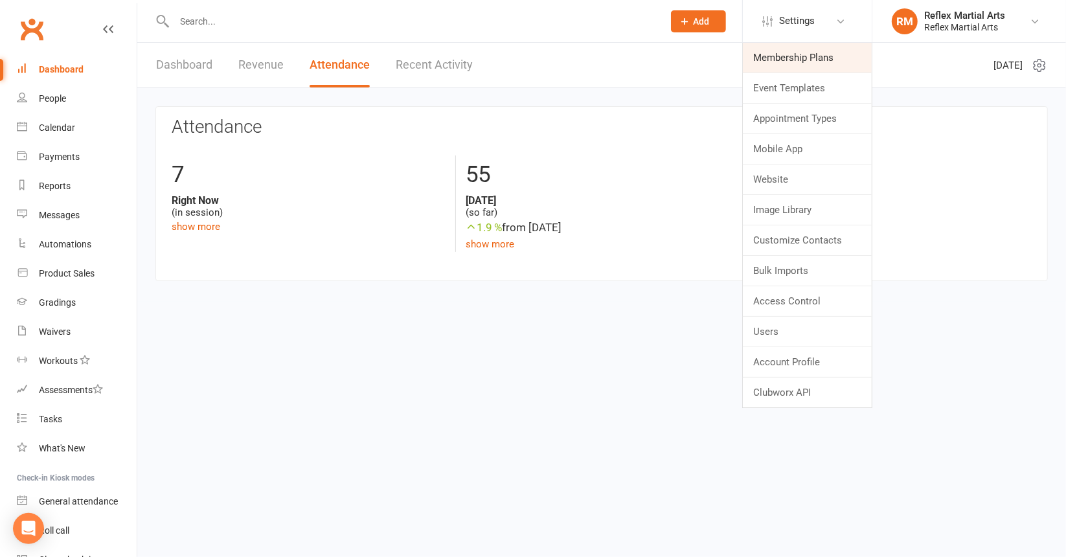
click at [820, 62] on link "Membership Plans" at bounding box center [807, 58] width 129 height 30
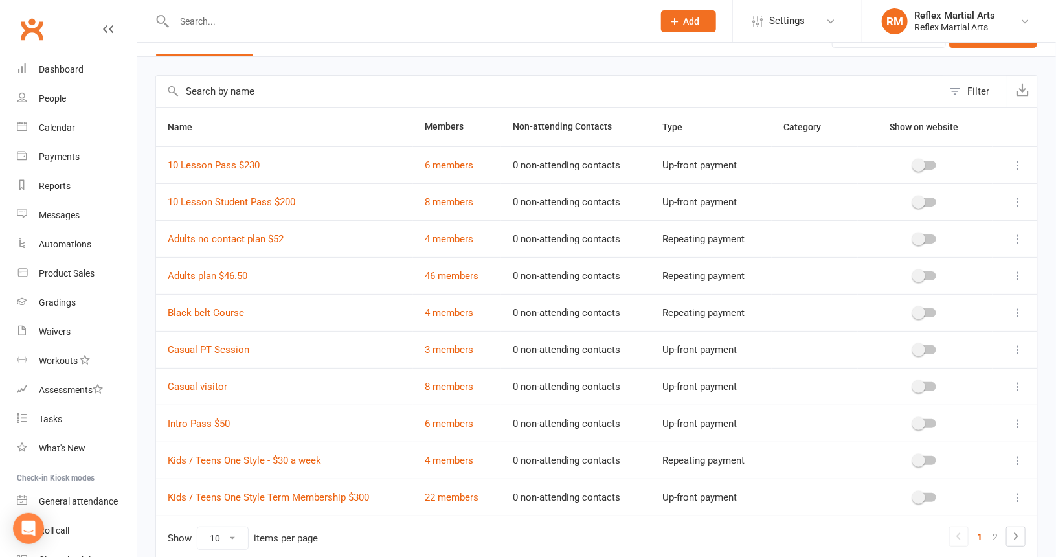
scroll to position [65, 0]
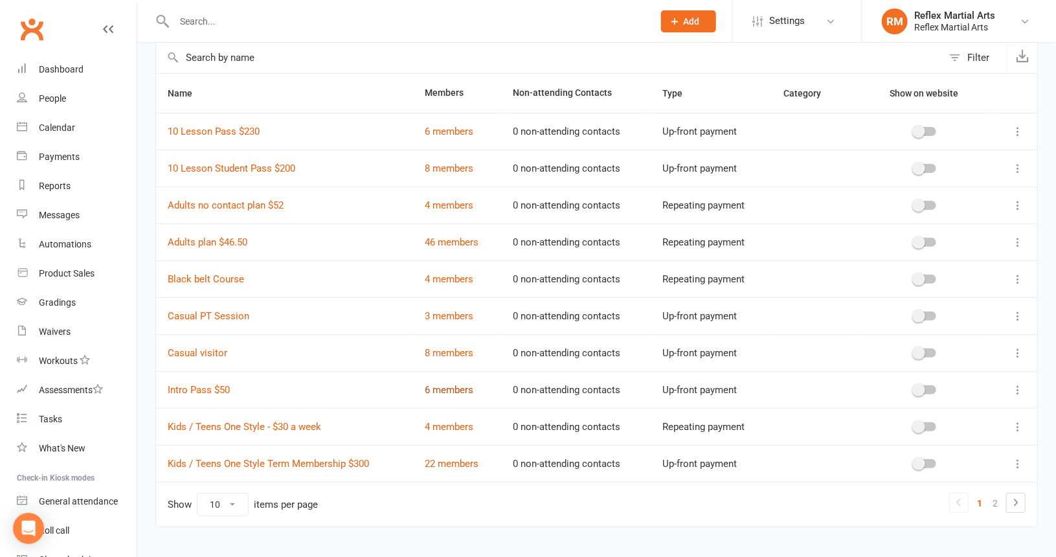
click at [454, 385] on link "6 members" at bounding box center [449, 390] width 49 height 12
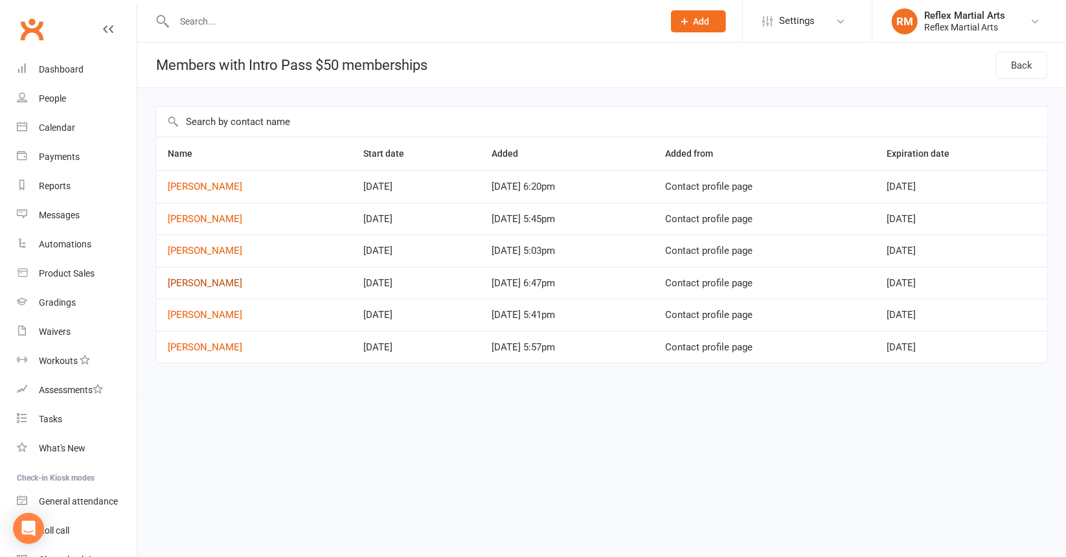
click at [217, 282] on link "[PERSON_NAME]" at bounding box center [205, 283] width 74 height 12
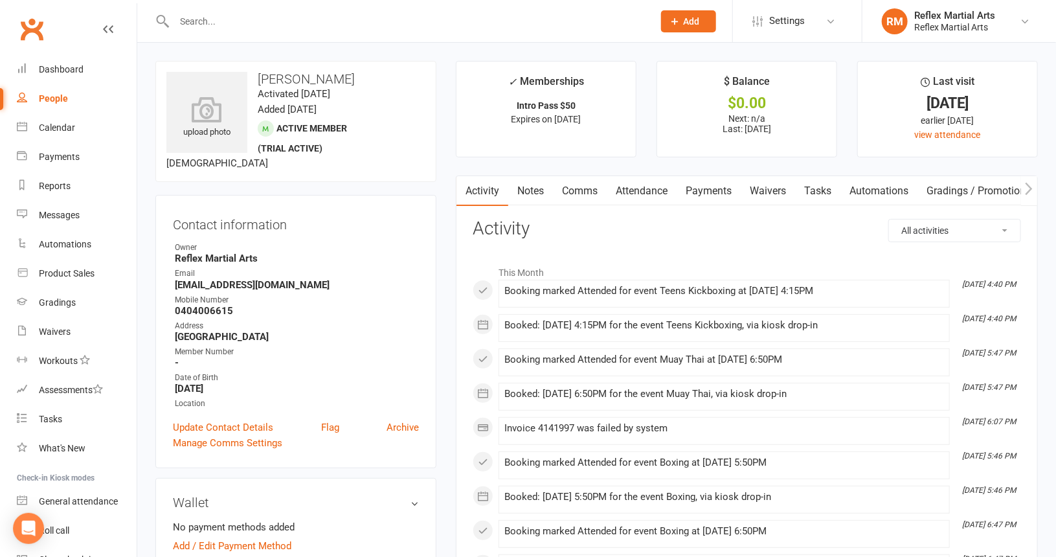
click at [719, 190] on link "Payments" at bounding box center [709, 191] width 64 height 30
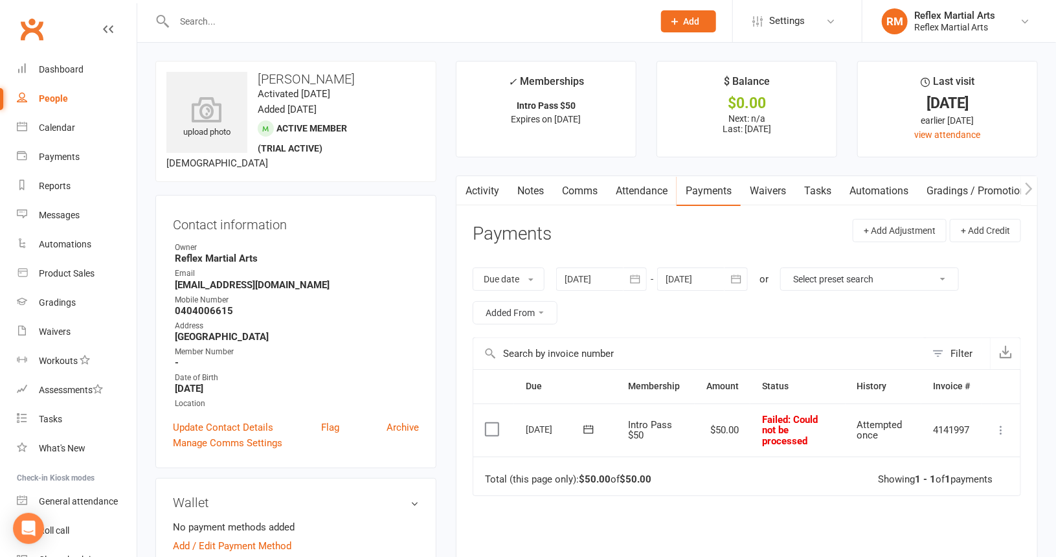
click at [999, 430] on icon at bounding box center [1001, 430] width 13 height 13
click at [972, 479] on link "Mark as Paid (POS)" at bounding box center [944, 481] width 128 height 26
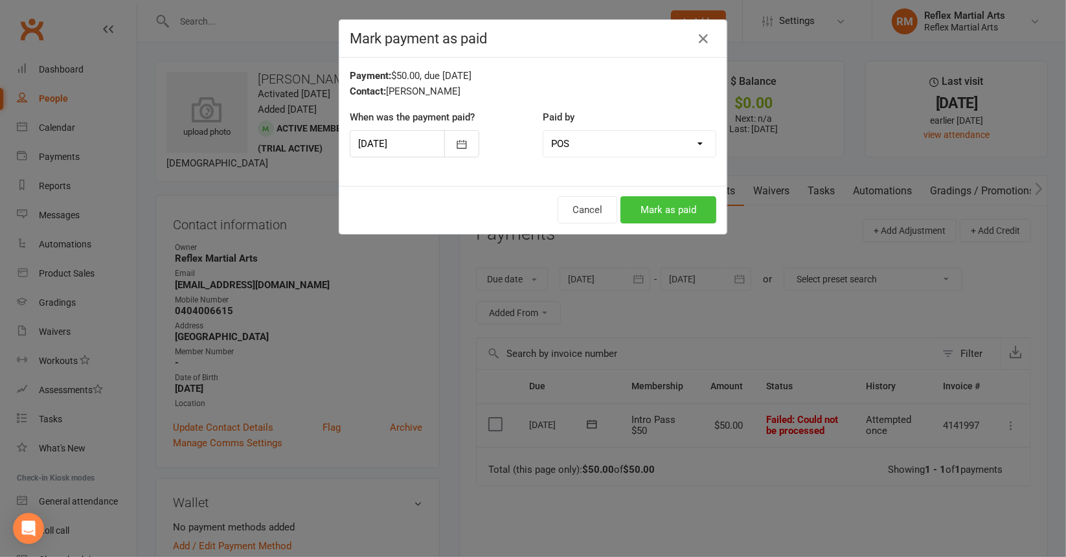
click at [635, 209] on button "Mark as paid" at bounding box center [669, 209] width 96 height 27
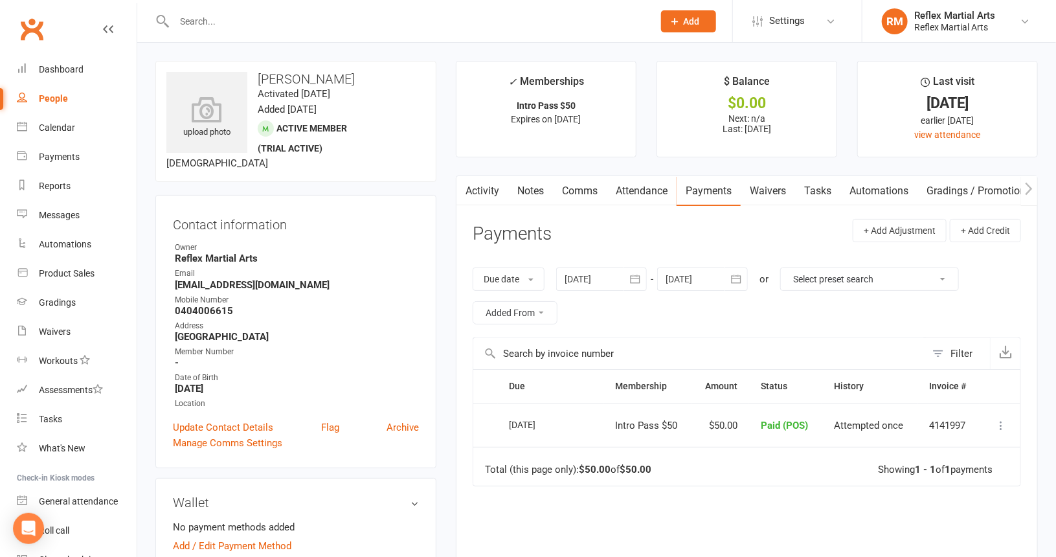
click at [201, 25] on input "text" at bounding box center [407, 21] width 474 height 18
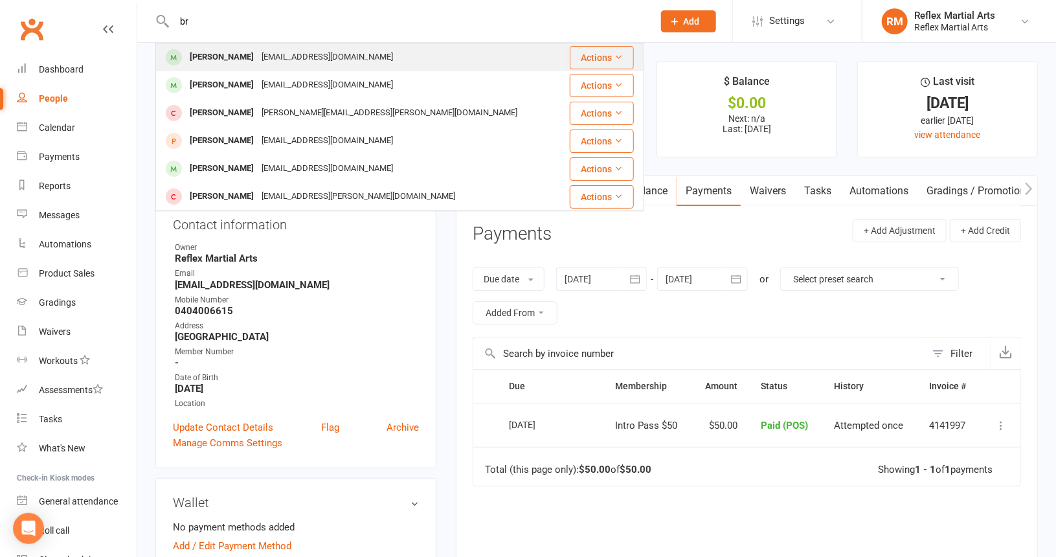
type input "b"
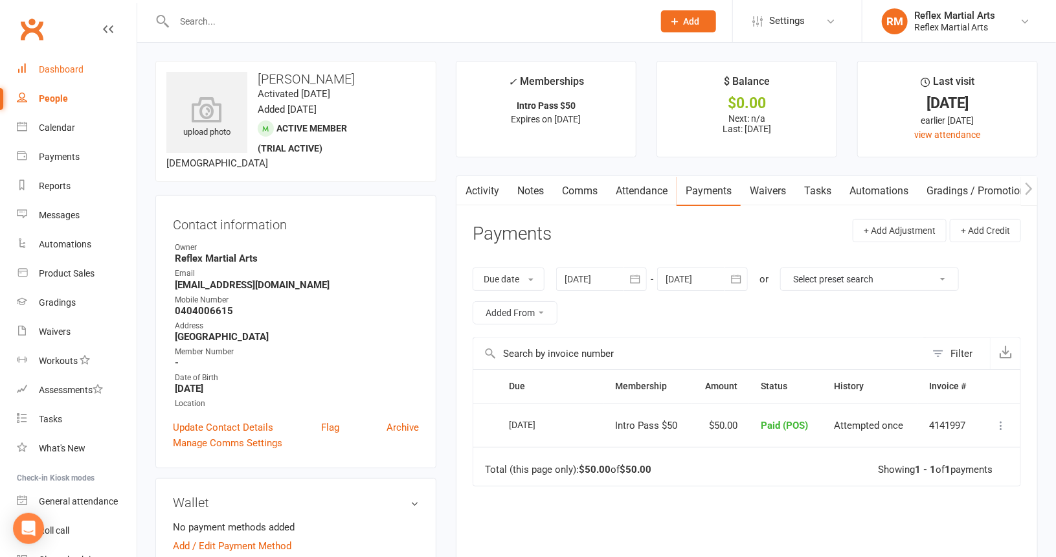
click at [70, 69] on div "Dashboard" at bounding box center [61, 69] width 45 height 10
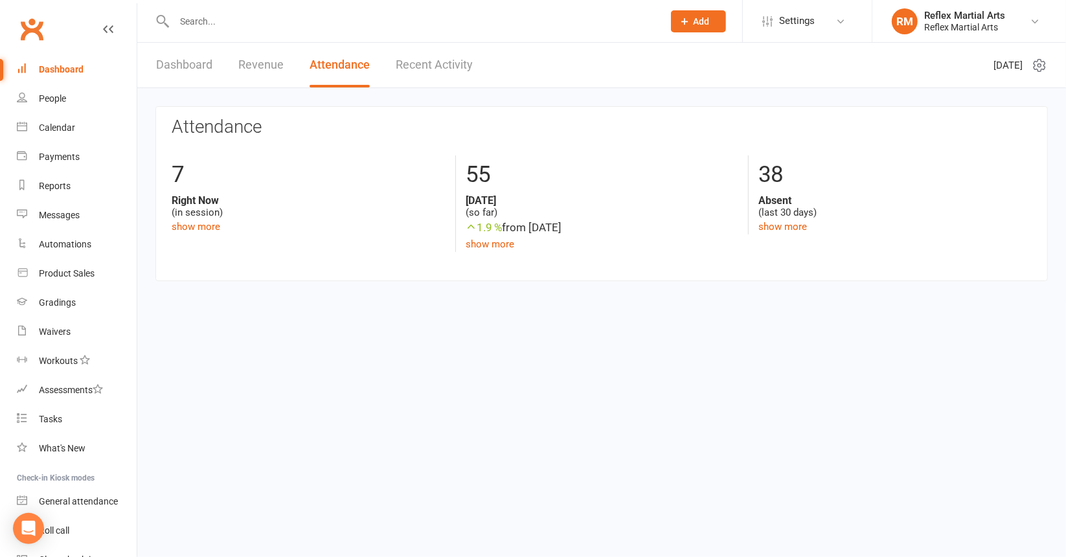
click at [198, 21] on input "text" at bounding box center [412, 21] width 484 height 18
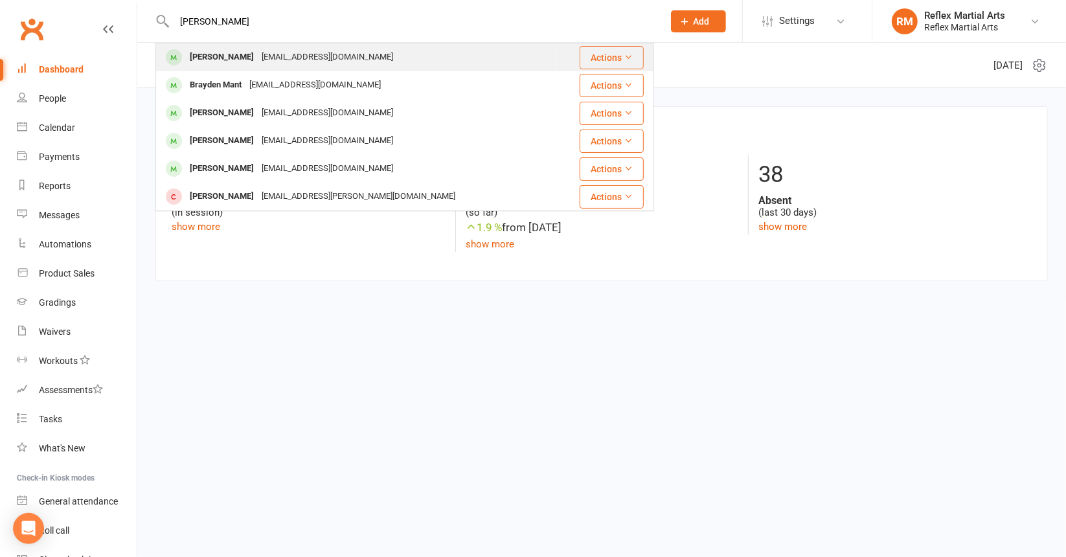
type input "[PERSON_NAME]"
click at [240, 55] on div "[PERSON_NAME]" at bounding box center [222, 57] width 72 height 19
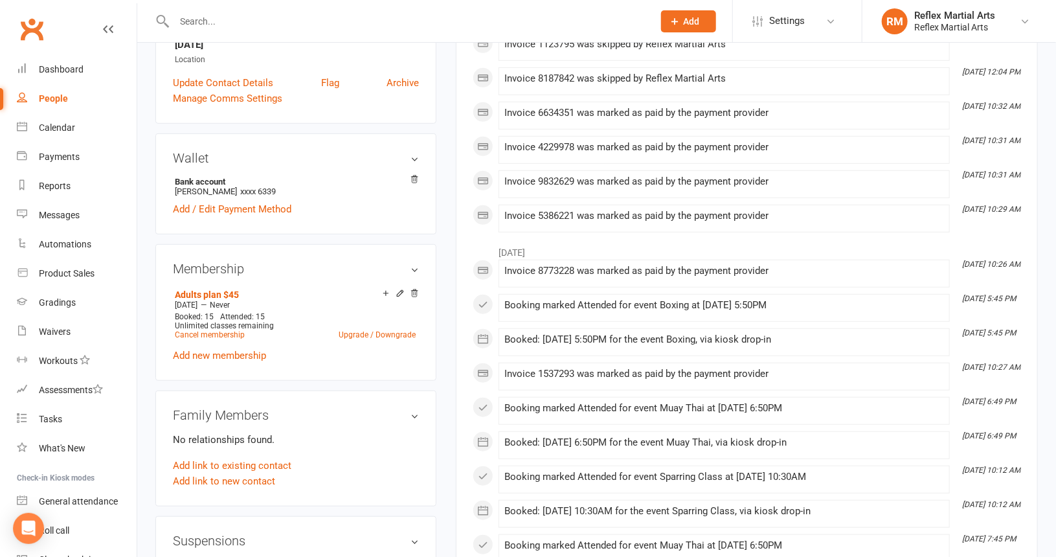
scroll to position [324, 0]
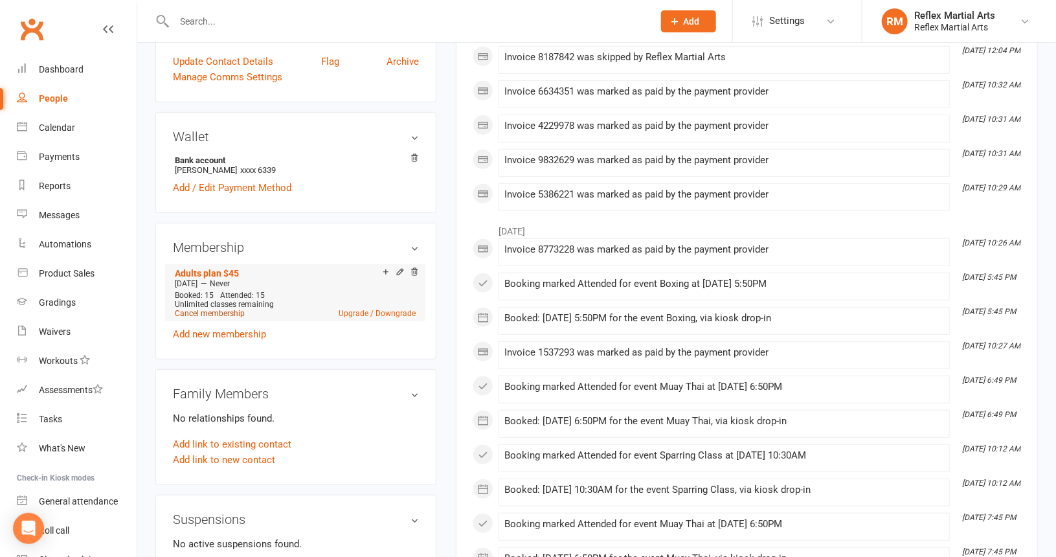
click at [227, 314] on link "Cancel membership" at bounding box center [210, 313] width 70 height 9
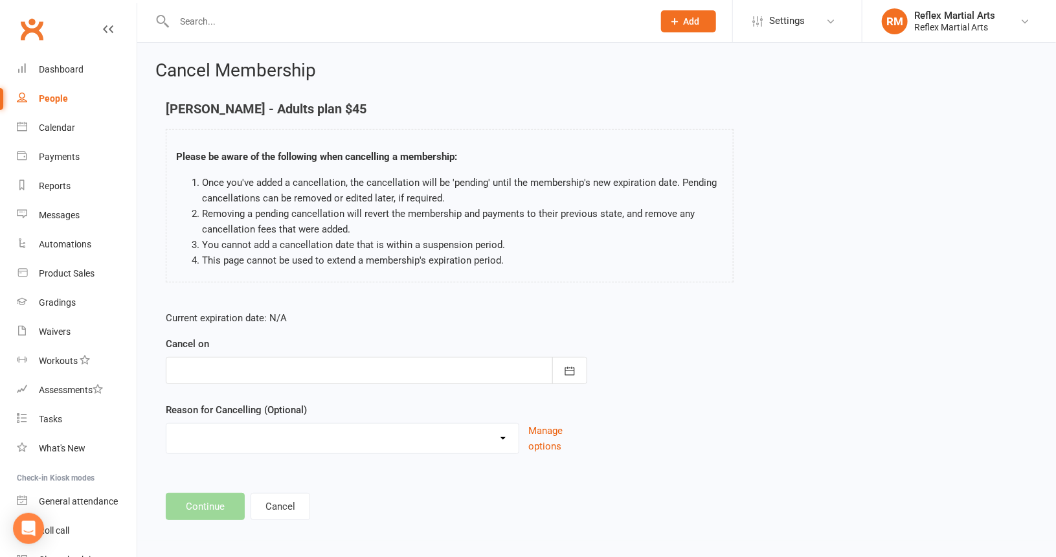
scroll to position [1, 0]
click at [569, 371] on icon "button" at bounding box center [570, 370] width 13 height 13
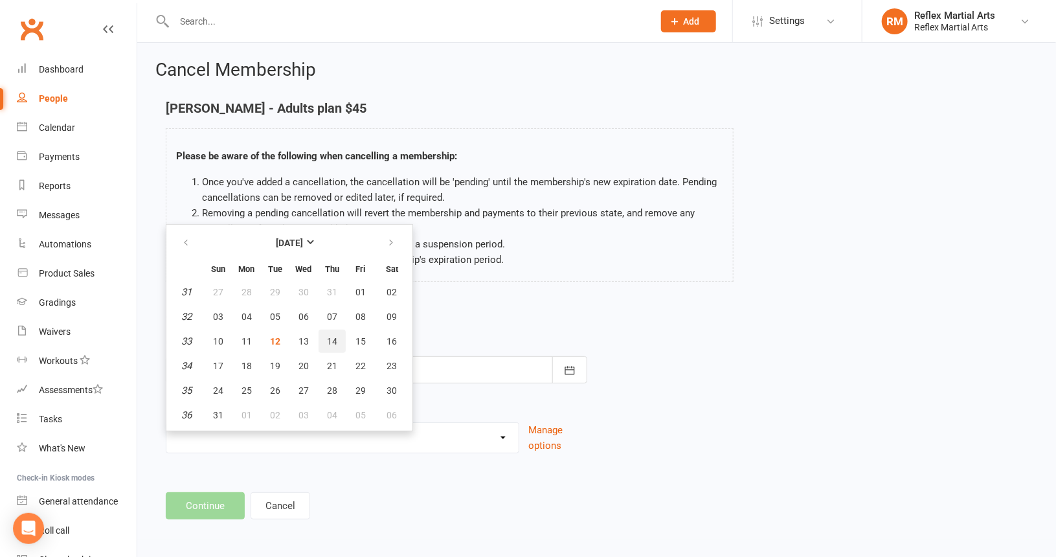
click at [331, 339] on span "14" at bounding box center [332, 341] width 10 height 10
type input "[DATE]"
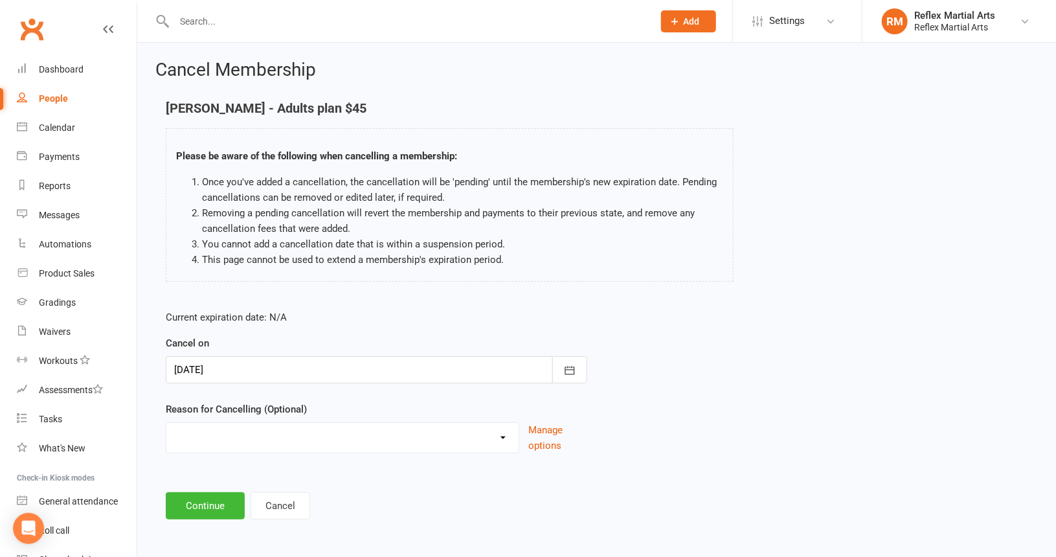
click at [509, 440] on select "Failed payments Holiday Injury Moving Away working overseas work reasons Other …" at bounding box center [342, 436] width 352 height 26
select select "2"
click at [166, 423] on select "Failed payments Holiday Injury Moving Away working overseas work reasons Other …" at bounding box center [342, 436] width 352 height 26
click at [212, 501] on button "Continue" at bounding box center [205, 505] width 79 height 27
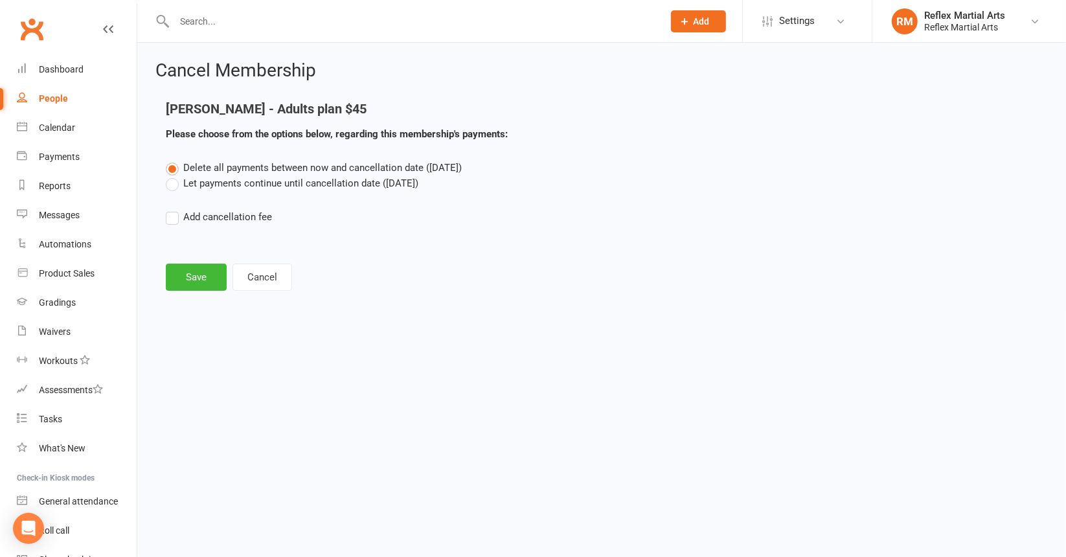
click at [170, 187] on label "Let payments continue until cancellation date ([DATE])" at bounding box center [292, 184] width 253 height 16
click at [170, 176] on input "Let payments continue until cancellation date ([DATE])" at bounding box center [170, 176] width 8 height 0
click at [195, 273] on button "Save" at bounding box center [196, 277] width 61 height 27
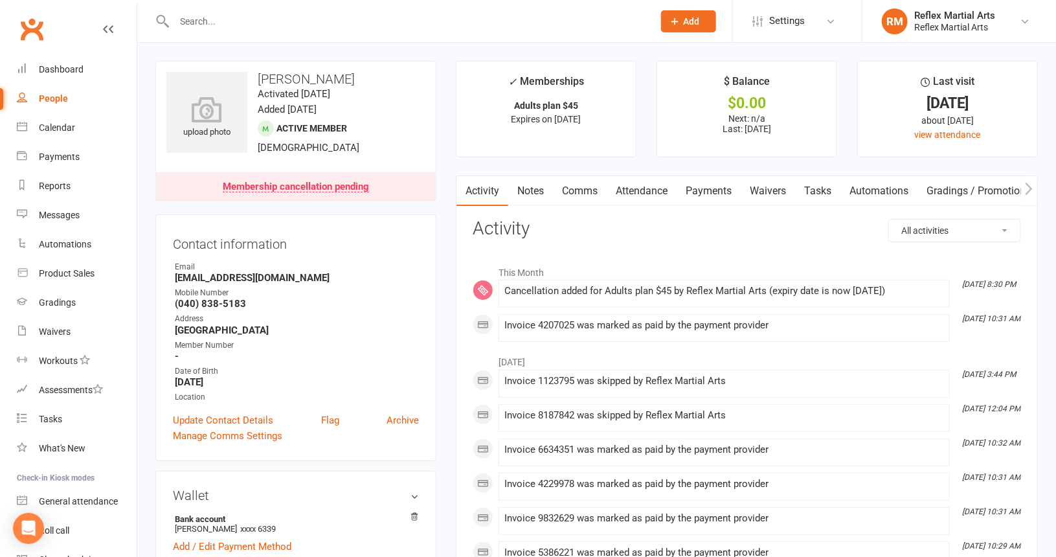
click at [706, 190] on link "Payments" at bounding box center [709, 191] width 64 height 30
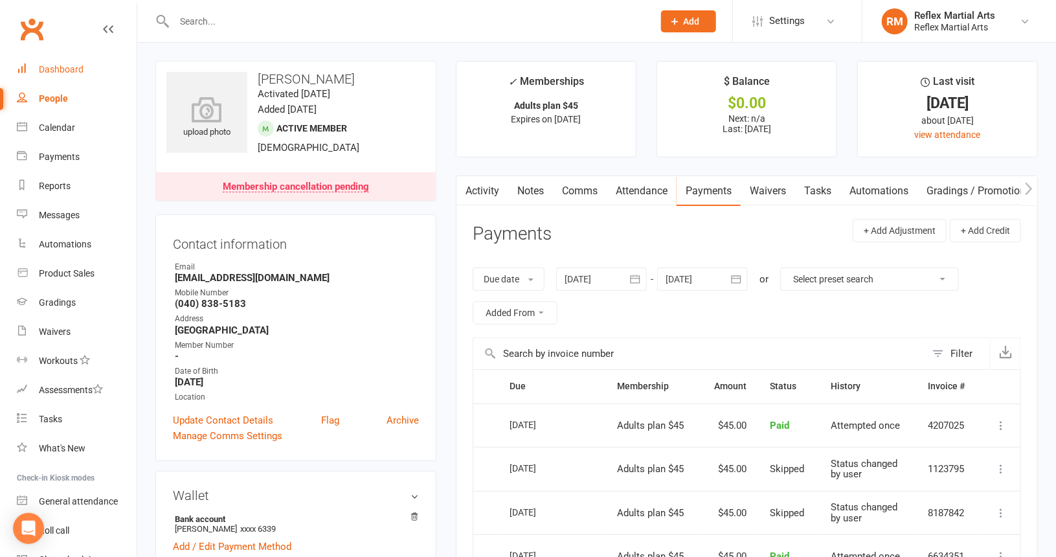
click at [75, 69] on div "Dashboard" at bounding box center [61, 69] width 45 height 10
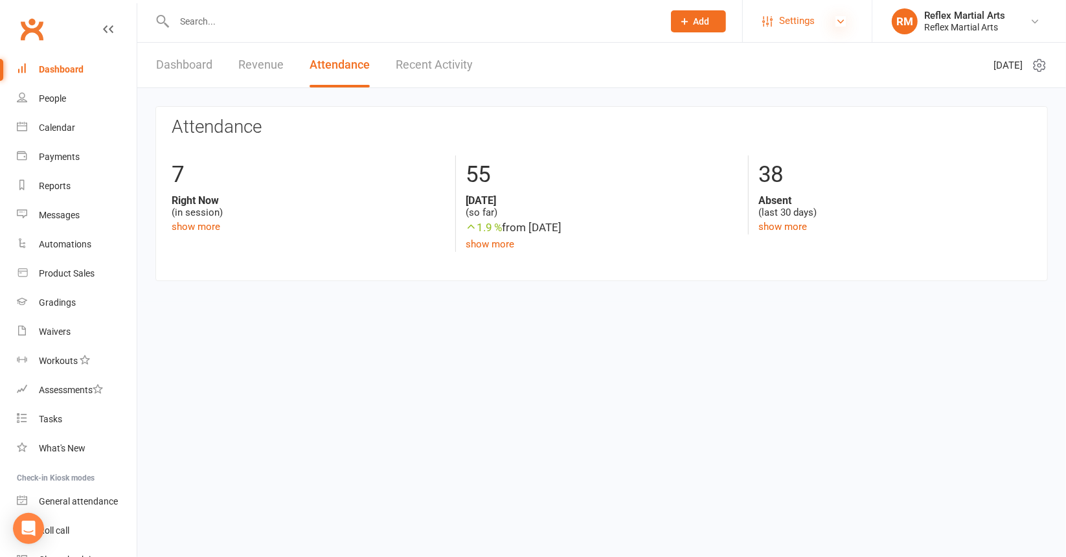
click at [838, 24] on icon at bounding box center [841, 21] width 10 height 10
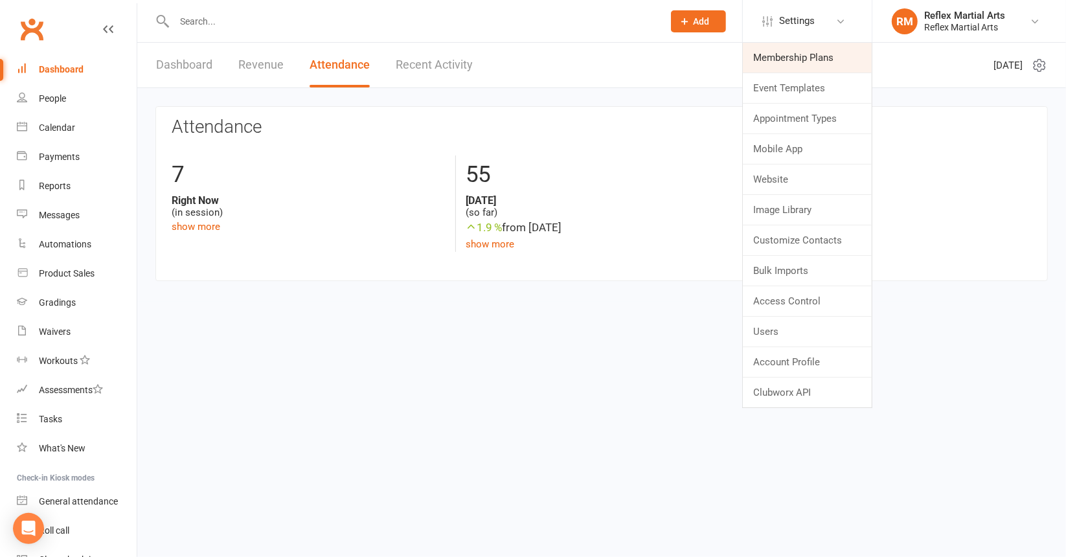
click at [821, 60] on link "Membership Plans" at bounding box center [807, 58] width 129 height 30
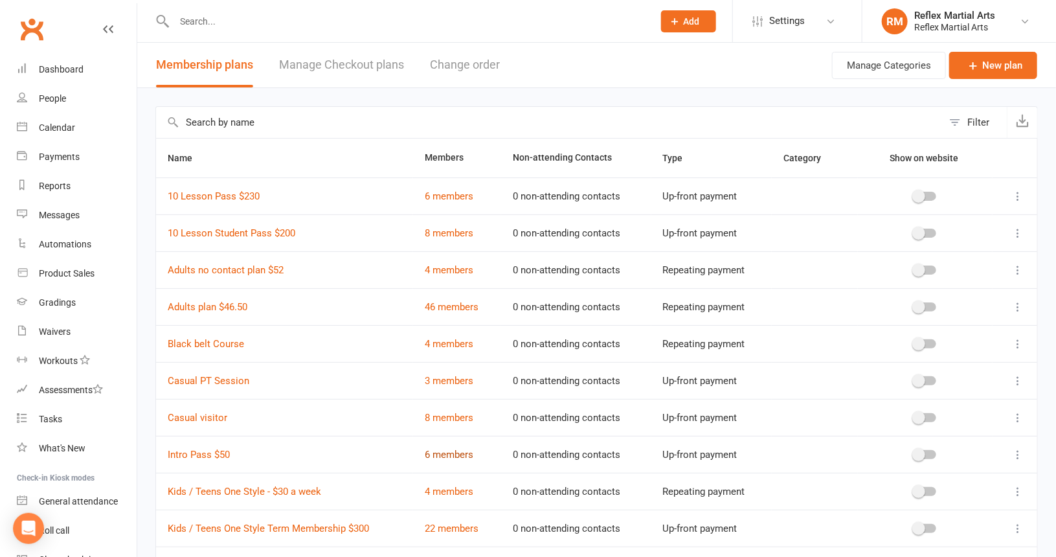
click at [442, 449] on link "6 members" at bounding box center [449, 455] width 49 height 12
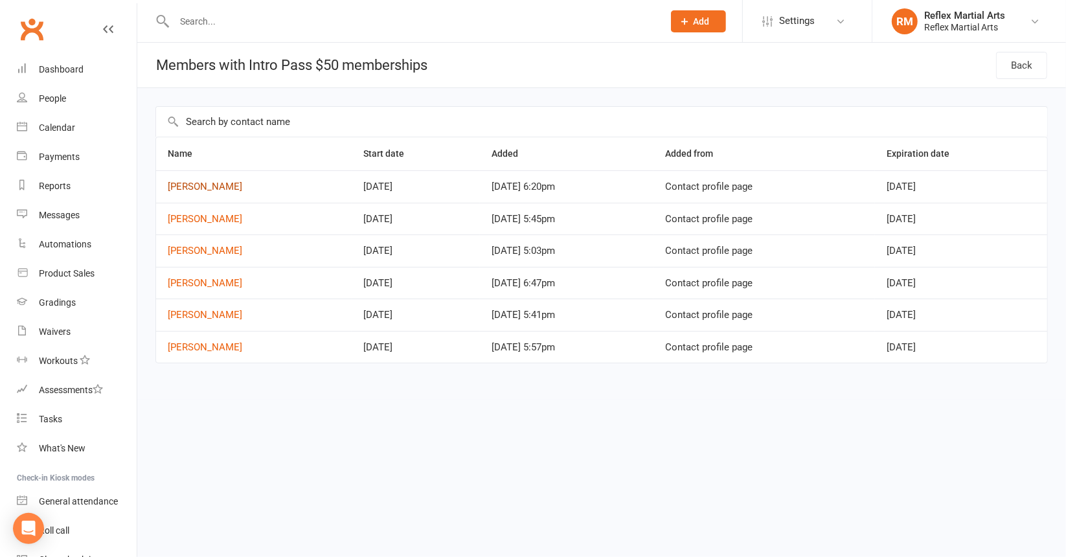
click at [210, 185] on link "[PERSON_NAME]" at bounding box center [205, 187] width 74 height 12
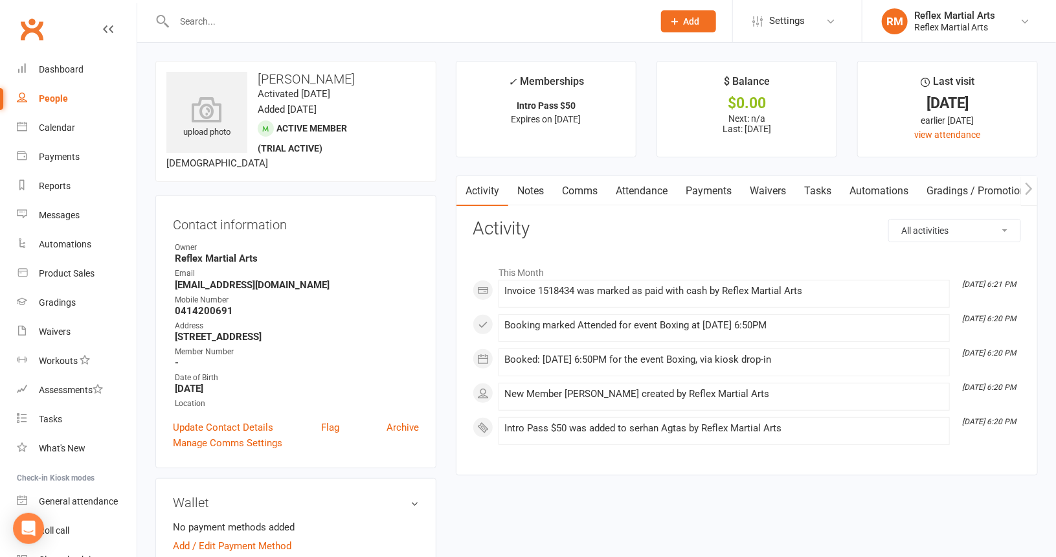
click at [696, 187] on link "Payments" at bounding box center [709, 191] width 64 height 30
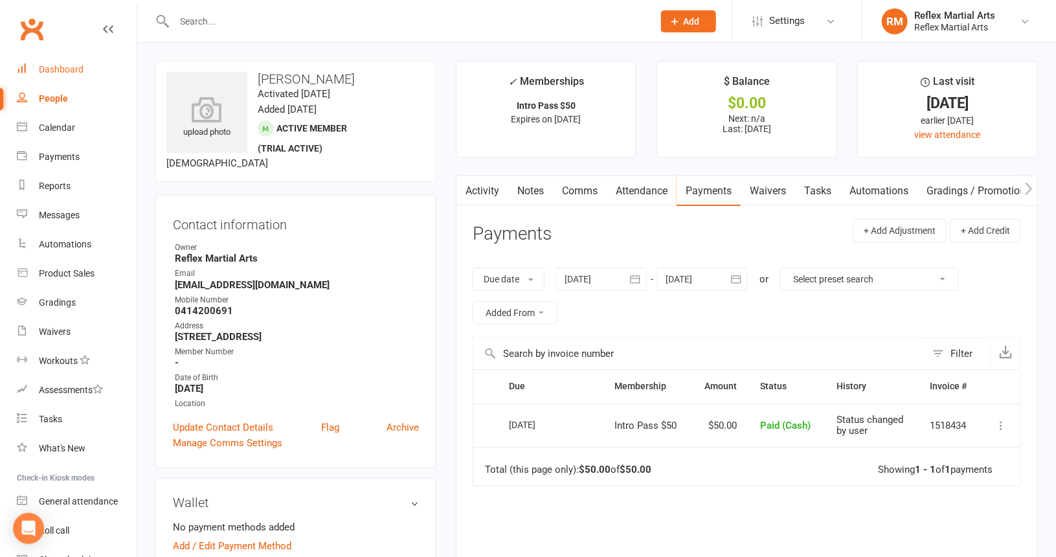
click at [67, 69] on div "Dashboard" at bounding box center [61, 69] width 45 height 10
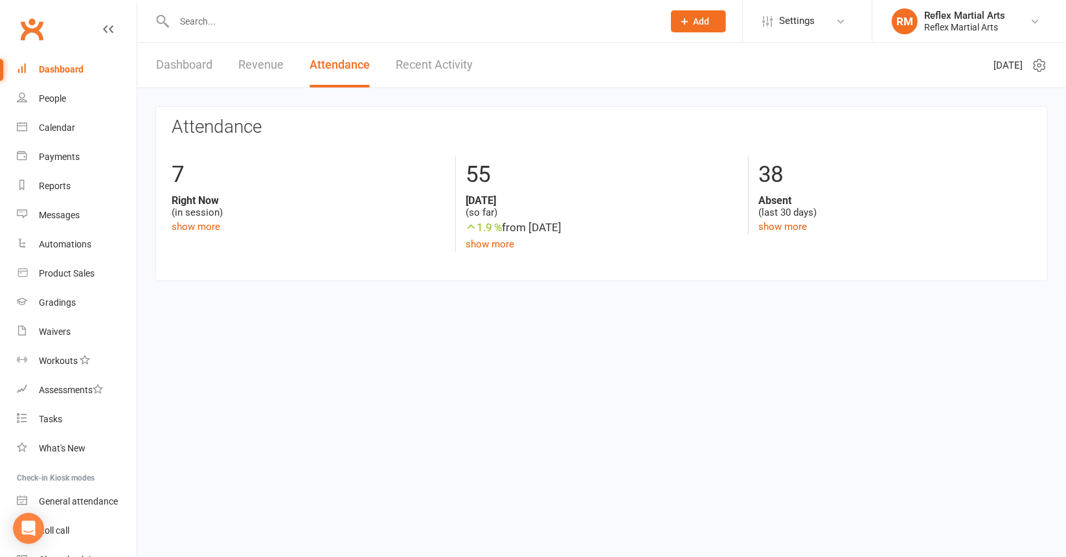
click at [323, 66] on link "Attendance" at bounding box center [340, 65] width 60 height 45
click at [497, 244] on link "show more" at bounding box center [490, 244] width 49 height 12
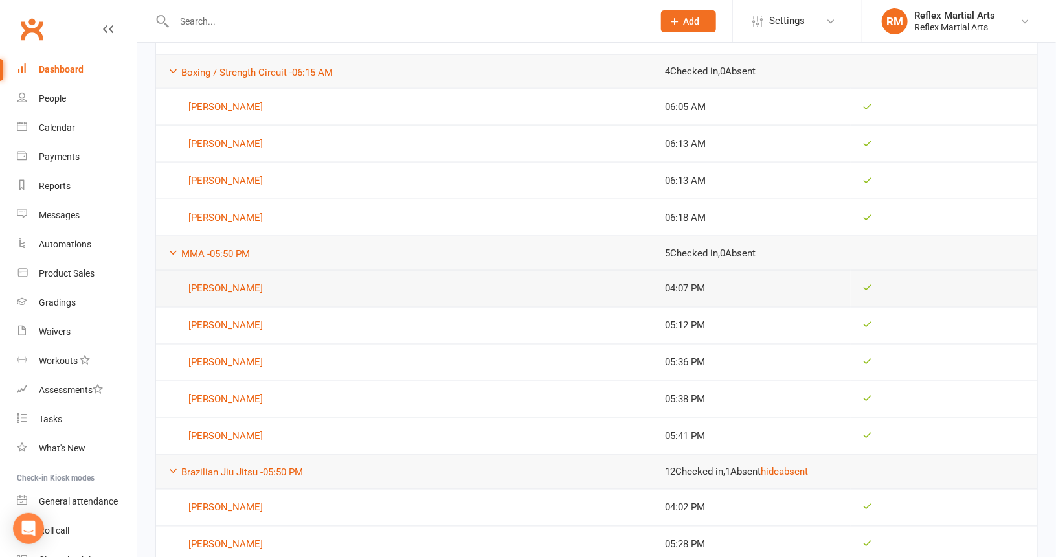
scroll to position [972, 0]
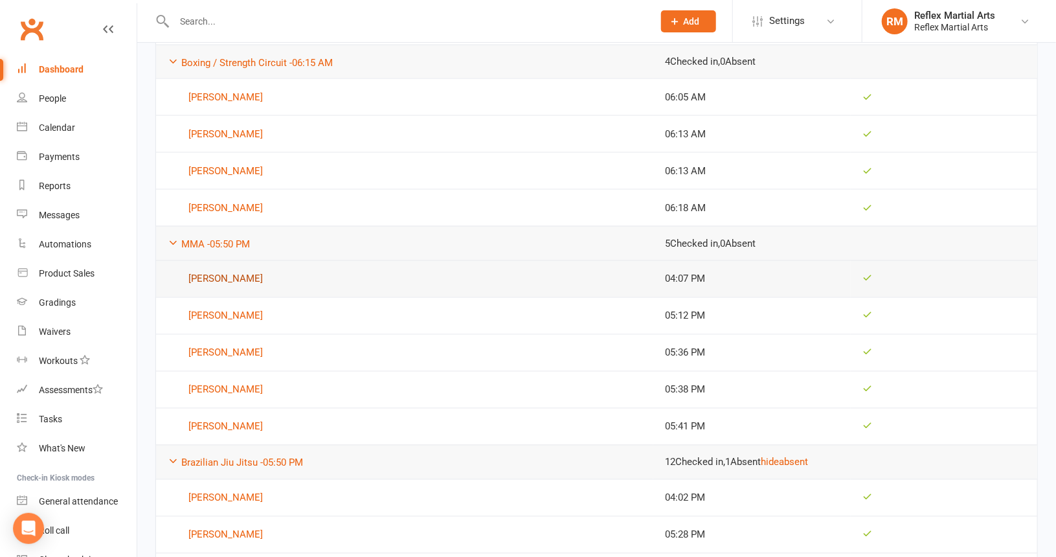
click at [214, 271] on link "[PERSON_NAME]" at bounding box center [405, 279] width 474 height 16
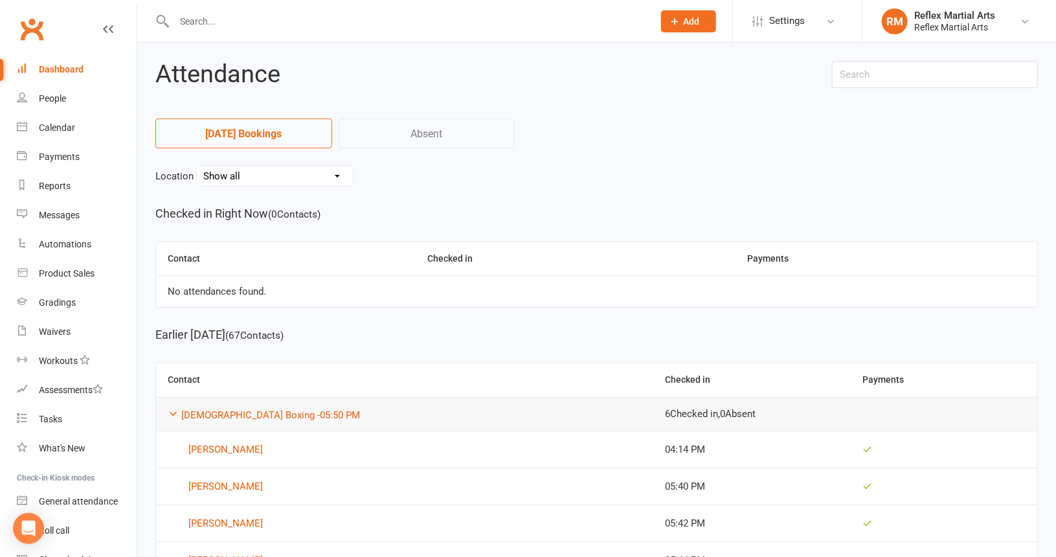
click at [60, 69] on div "Dashboard" at bounding box center [61, 69] width 45 height 10
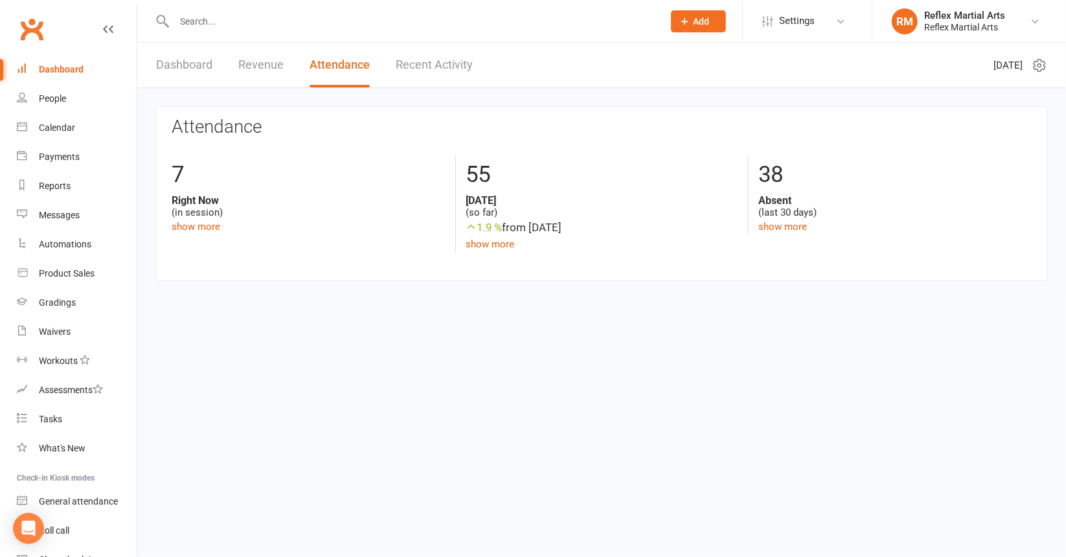
click at [187, 23] on input "text" at bounding box center [412, 21] width 484 height 18
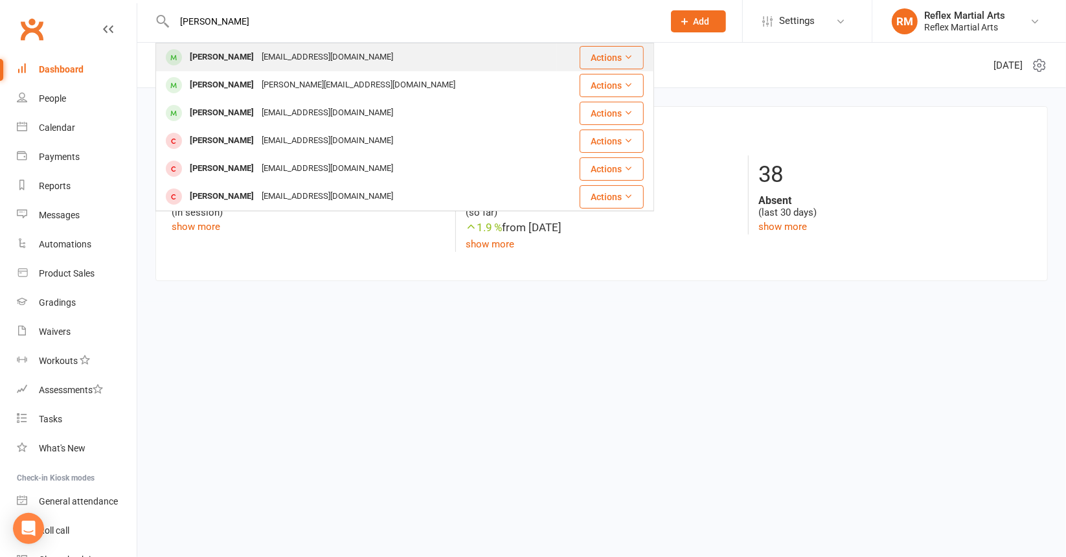
type input "willia"
click at [214, 57] on div "[PERSON_NAME]" at bounding box center [222, 57] width 72 height 19
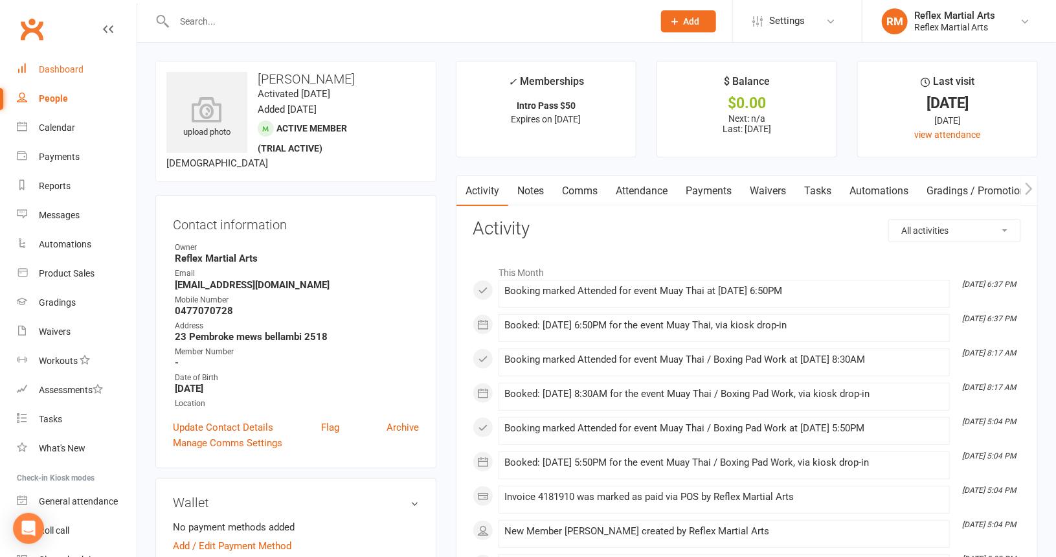
click at [51, 67] on div "Dashboard" at bounding box center [61, 69] width 45 height 10
